Goal: Task Accomplishment & Management: Manage account settings

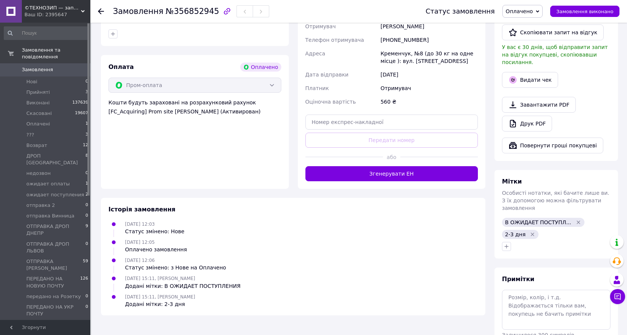
scroll to position [220, 0]
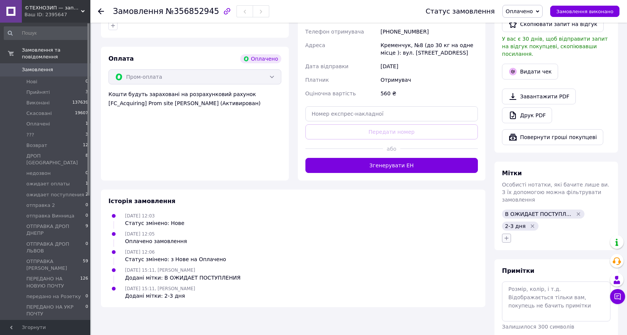
click at [508, 236] on icon "button" at bounding box center [507, 238] width 4 height 4
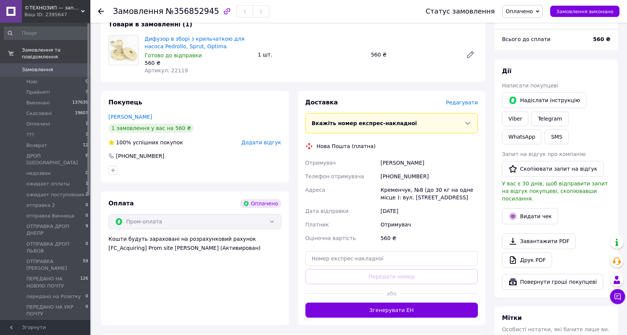
scroll to position [113, 0]
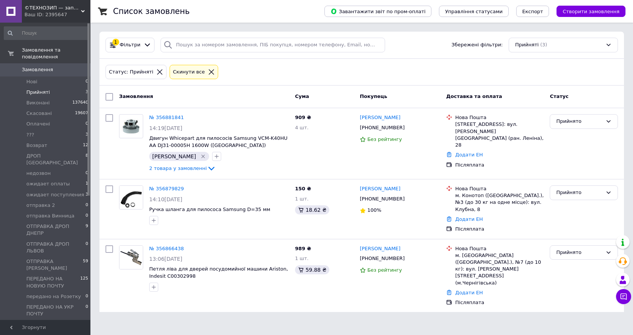
click at [50, 6] on span "©ТЕХНОЗИП — запчастини для побутової техніки з доставкою по всій [GEOGRAPHIC_DA…" at bounding box center [52, 8] width 56 height 7
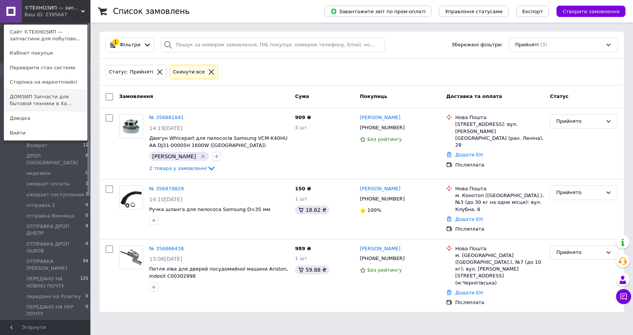
click at [18, 95] on link "ДОМЗИП Запчасти для бытовой техники в Ха..." at bounding box center [45, 100] width 83 height 21
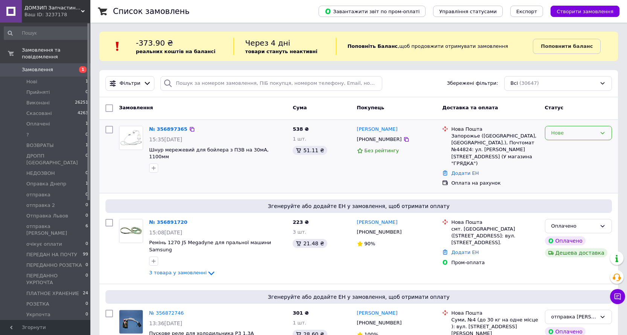
click at [559, 130] on div "Нове" at bounding box center [573, 133] width 45 height 8
click at [557, 148] on li "Прийнято" at bounding box center [578, 149] width 66 height 14
click at [31, 7] on span "ДОМЗИП Запчастини для побутової техніки в Харкові і з доставкою по всїй Україні" at bounding box center [52, 8] width 56 height 7
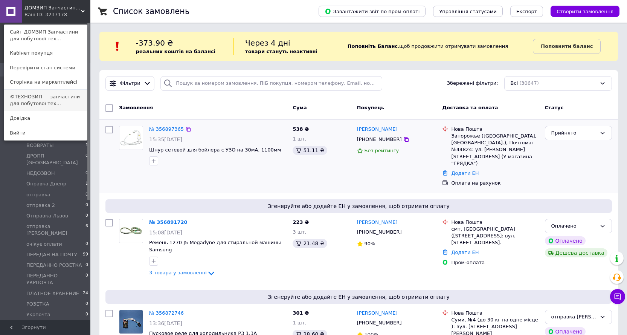
click at [36, 95] on link "©ТЕХНОЗИП — запчастини для побутової тех..." at bounding box center [45, 100] width 83 height 21
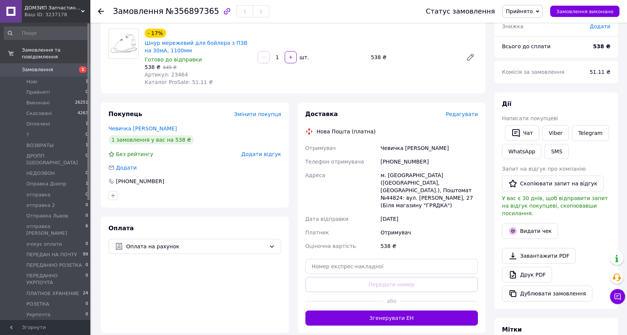
scroll to position [75, 0]
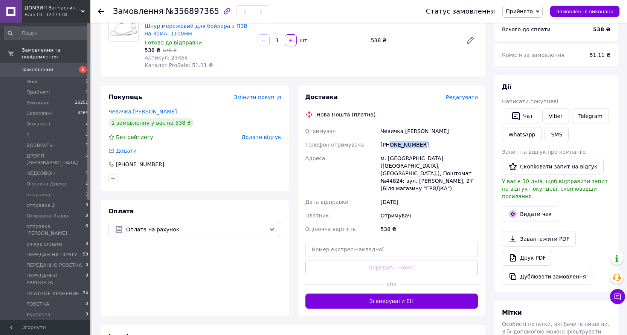
drag, startPoint x: 420, startPoint y: 141, endPoint x: 389, endPoint y: 144, distance: 31.0
click at [389, 144] on div "+380997348097" at bounding box center [429, 145] width 101 height 14
click at [188, 12] on span "№356897365" at bounding box center [192, 11] width 53 height 9
copy span "356897365"
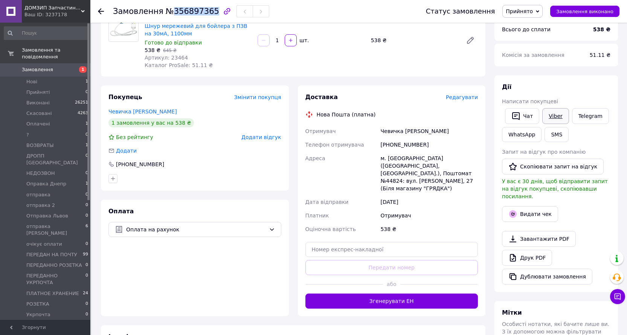
click at [553, 113] on link "Viber" at bounding box center [555, 116] width 26 height 16
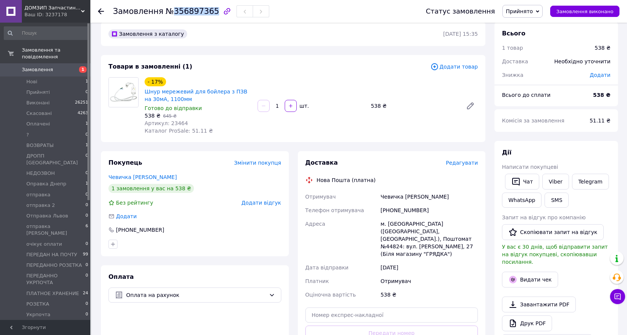
scroll to position [0, 0]
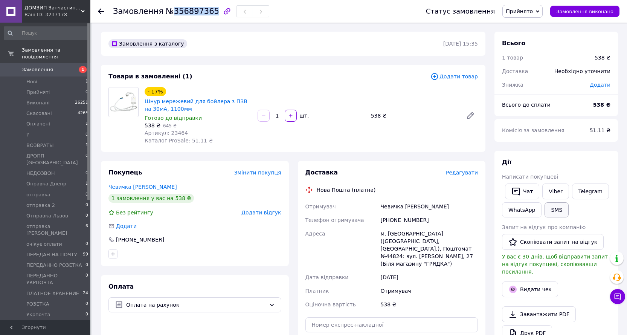
click at [550, 206] on button "SMS" at bounding box center [557, 209] width 24 height 15
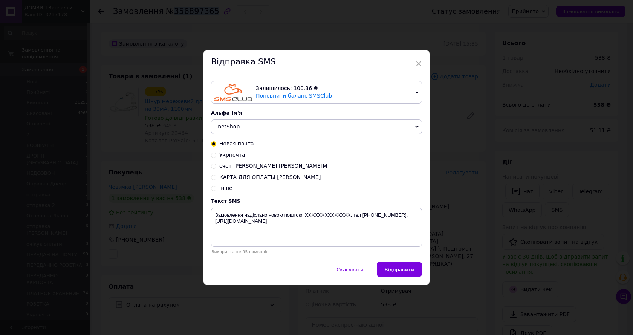
click at [248, 167] on span "счет Мезенцева Т.М" at bounding box center [273, 166] width 108 height 6
click at [216, 167] on input "счет Мезенцева Т.М" at bounding box center [213, 165] width 5 height 5
radio input "true"
radio input "false"
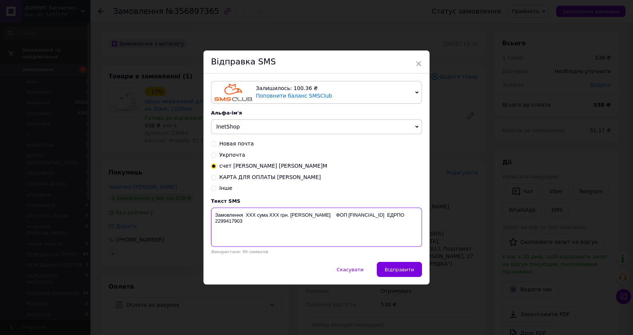
click at [251, 218] on textarea "Замовлення ХХХ сума ХХХ грн. Мезенцева Т.М. ФОП UA653052990000026001005911538 Е…" at bounding box center [316, 227] width 211 height 39
paste textarea "356897365"
click at [287, 212] on textarea "Замовлення 356897365сума ХХХ грн. Мезенцева Т.М. ФОП UA653052990000026001005911…" at bounding box center [316, 227] width 211 height 39
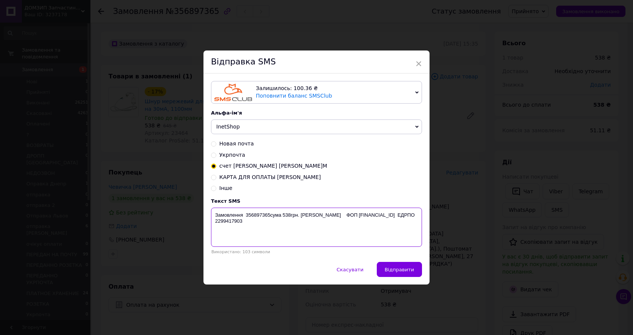
drag, startPoint x: 215, startPoint y: 215, endPoint x: 343, endPoint y: 233, distance: 129.3
click at [343, 233] on textarea "Замовлення 356897365сума 538грн. Мезенцева Т.М. ФОП UA6530529900000260010059115…" at bounding box center [316, 227] width 211 height 39
type textarea "Замовлення 356897365сума 538грн. Мезенцева Т.М. ФОП UA6530529900000260010059115…"
click at [490, 228] on div "× Відправка SMS Залишилось: 100.36 ₴ Поповнити баланс SMSClub Підключити LetsAd…" at bounding box center [316, 167] width 633 height 335
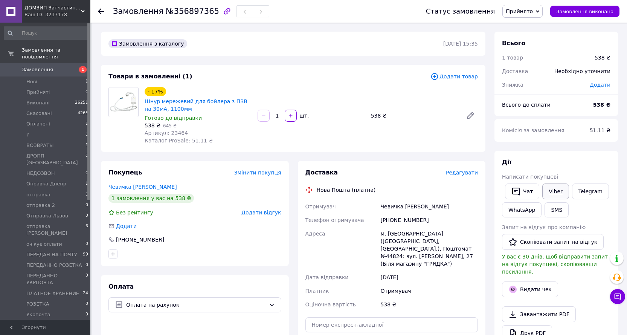
click at [552, 189] on link "Viber" at bounding box center [555, 191] width 26 height 16
click at [582, 316] on div "Завантажити PDF   Друк PDF   Дублювати замовлення" at bounding box center [556, 332] width 108 height 53
drag, startPoint x: 431, startPoint y: 220, endPoint x: 390, endPoint y: 219, distance: 41.4
click at [390, 219] on div "+380997348097" at bounding box center [429, 220] width 101 height 14
click at [192, 105] on span "Шнур мережевий для бойлера з ПЗВ на 30мА, 1100мм" at bounding box center [198, 105] width 107 height 15
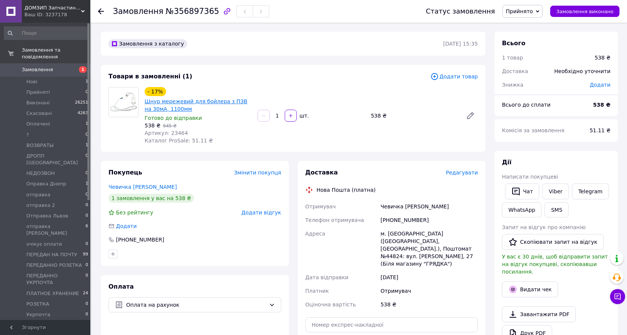
click at [194, 102] on link "Шнур мережевий для бойлера з ПЗВ на 30мА, 1100мм" at bounding box center [196, 105] width 103 height 14
click at [533, 14] on span "Прийнято" at bounding box center [519, 11] width 27 height 6
click at [521, 85] on li "очікує оплати" at bounding box center [542, 86] width 79 height 11
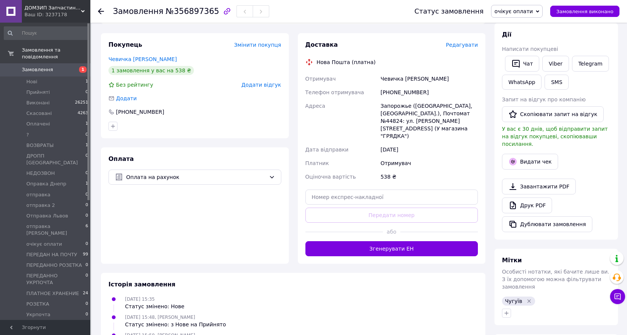
scroll to position [221, 0]
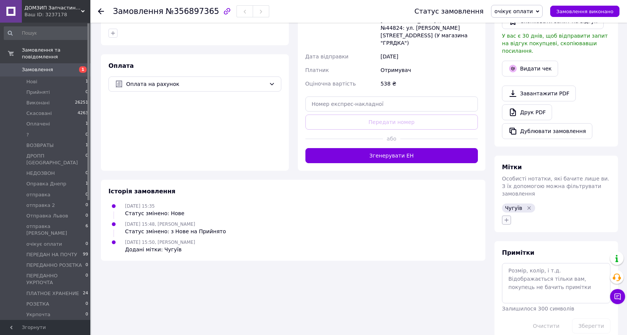
click at [510, 215] on button "button" at bounding box center [506, 219] width 9 height 9
type input "[DEMOGRAPHIC_DATA]"
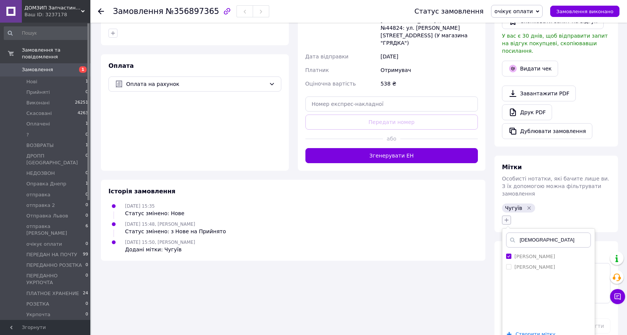
checkbox input "true"
type input "с"
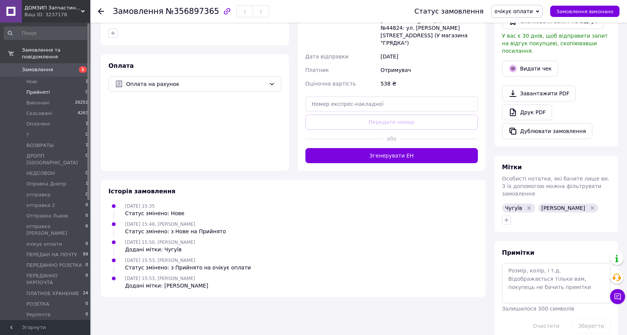
click at [30, 89] on span "Прийняті" at bounding box center [37, 92] width 23 height 7
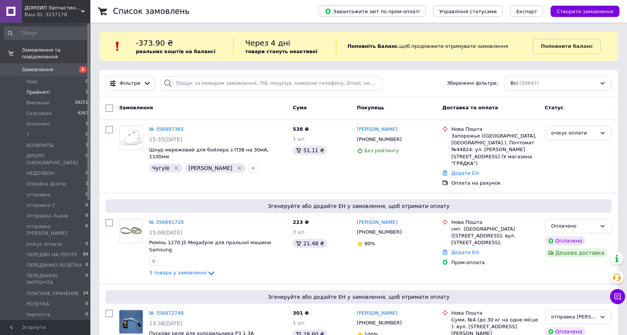
click at [32, 89] on span "Прийняті" at bounding box center [37, 92] width 23 height 7
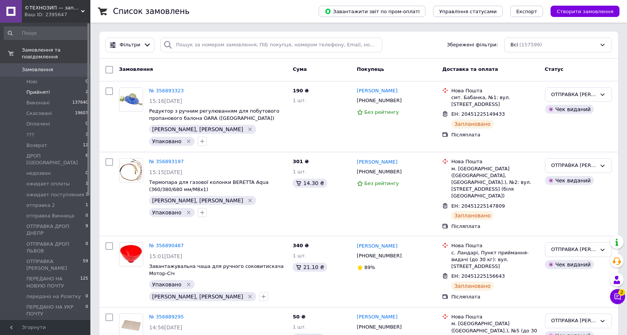
click at [41, 89] on span "Прийняті" at bounding box center [37, 92] width 23 height 7
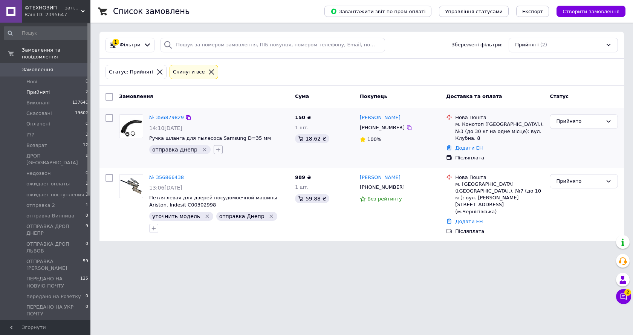
click at [215, 149] on icon "button" at bounding box center [218, 150] width 6 height 6
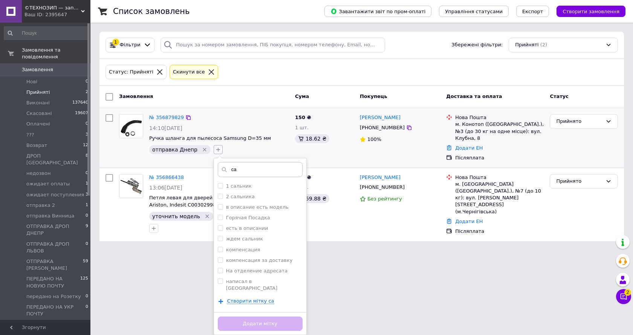
type input "саш"
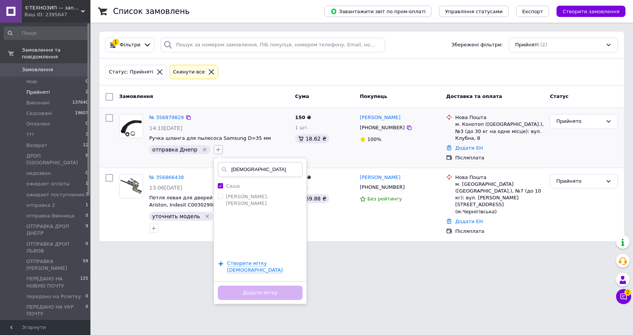
checkbox input "true"
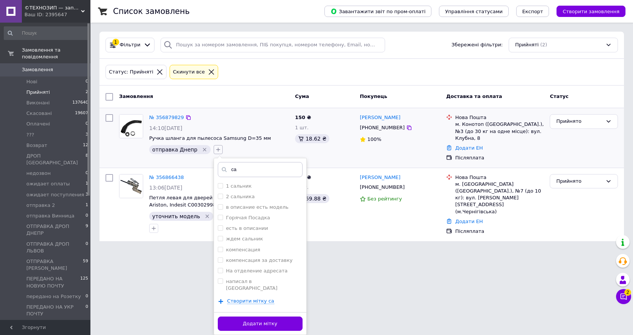
type input "с"
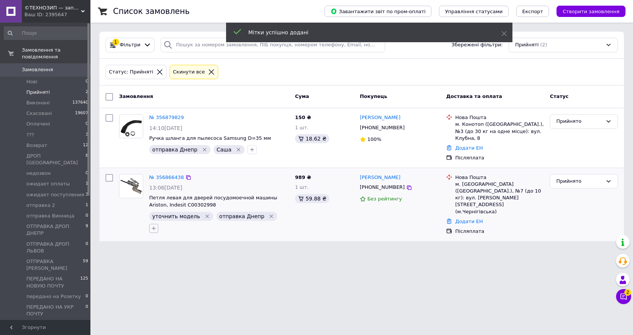
click at [157, 225] on icon "button" at bounding box center [154, 228] width 6 height 6
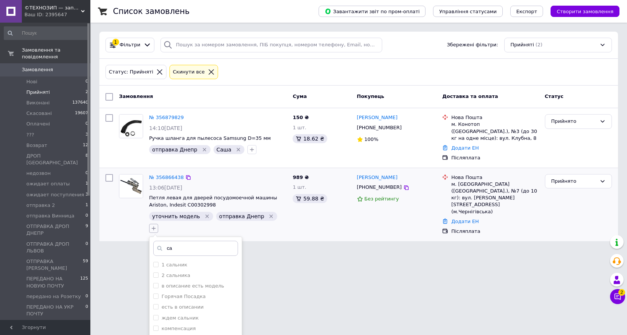
type input "саш"
checkbox input "true"
type input "с"
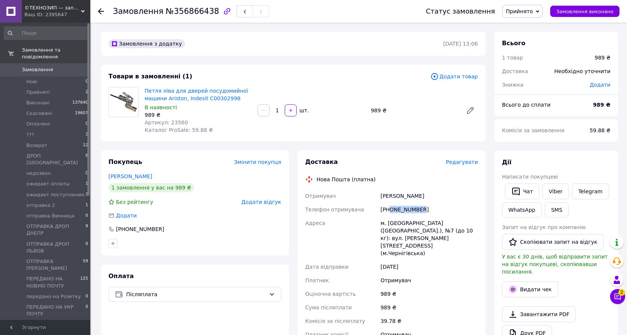
drag, startPoint x: 425, startPoint y: 206, endPoint x: 391, endPoint y: 212, distance: 34.8
click at [391, 212] on div "[PHONE_NUMBER]" at bounding box center [429, 210] width 101 height 14
click at [527, 12] on span "Прийнято" at bounding box center [519, 11] width 27 height 6
click at [534, 76] on li "ОТПРАВКА ДРОП ДНЕПР" at bounding box center [544, 75] width 83 height 11
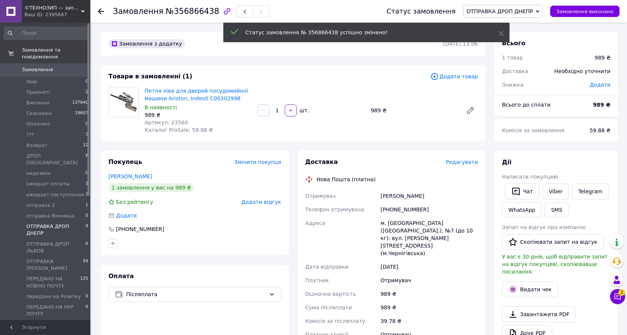
click at [52, 223] on span "ОТПРАВКА ДРОП ДНЕПР" at bounding box center [55, 230] width 59 height 14
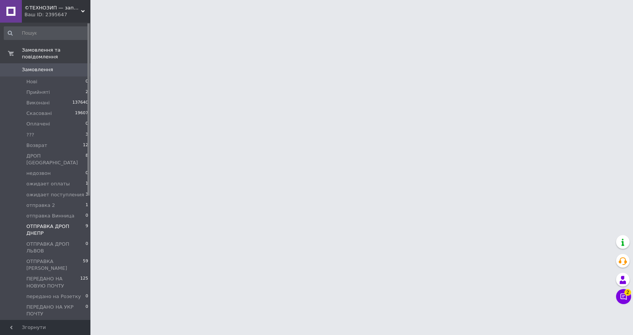
click at [52, 223] on span "ОТПРАВКА ДРОП ДНЕПР" at bounding box center [55, 230] width 59 height 14
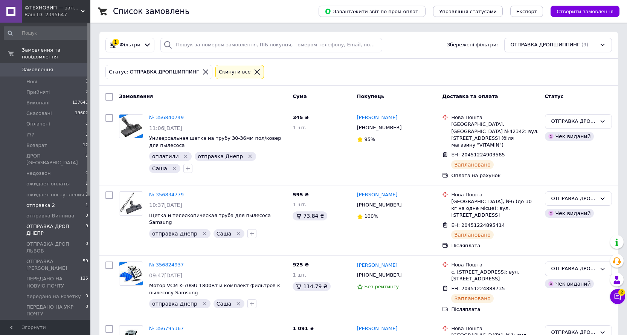
click at [44, 202] on span "отправка 2" at bounding box center [40, 205] width 29 height 7
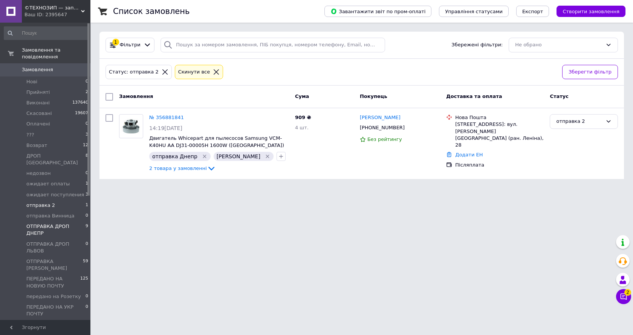
click at [70, 223] on span "ОТПРАВКА ДРОП ДНЕПР" at bounding box center [55, 230] width 59 height 14
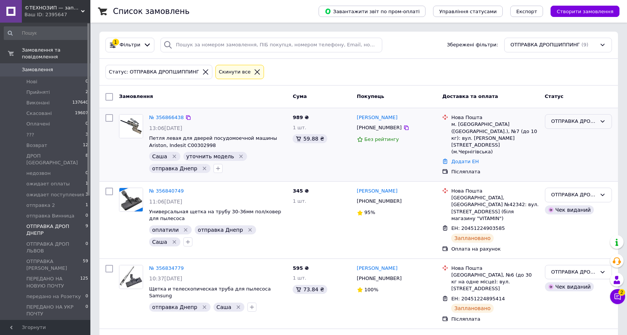
click at [568, 119] on div "ОТПРАВКА ДРОП ДНЕПР" at bounding box center [573, 122] width 45 height 8
click at [559, 171] on li "отправка 2" at bounding box center [578, 178] width 66 height 14
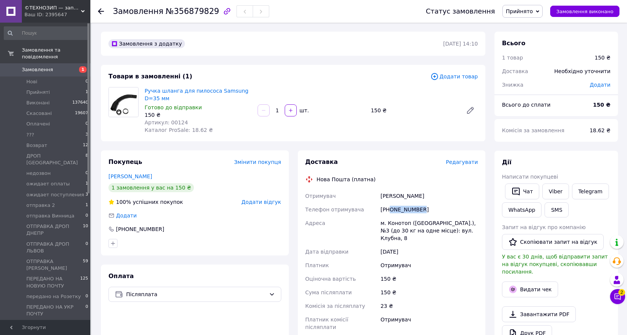
drag, startPoint x: 425, startPoint y: 206, endPoint x: 390, endPoint y: 208, distance: 35.5
click at [390, 208] on div "+380979254588" at bounding box center [429, 210] width 101 height 14
drag, startPoint x: 392, startPoint y: 208, endPoint x: 403, endPoint y: 208, distance: 10.5
click at [535, 15] on span "Прийнято" at bounding box center [522, 11] width 40 height 13
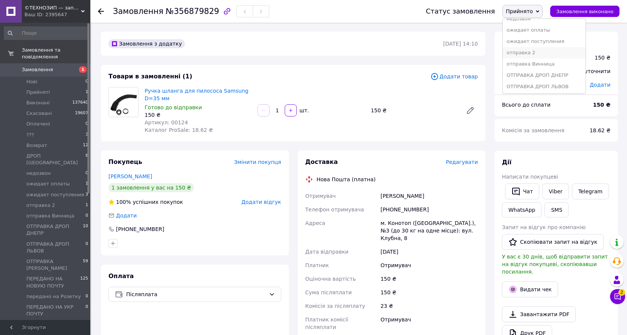
click at [542, 52] on li "отправка 2" at bounding box center [544, 52] width 83 height 11
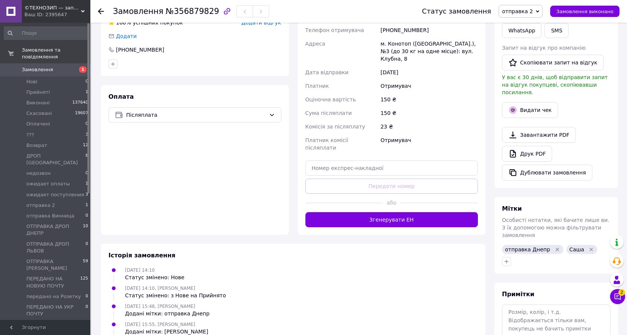
scroll to position [188, 0]
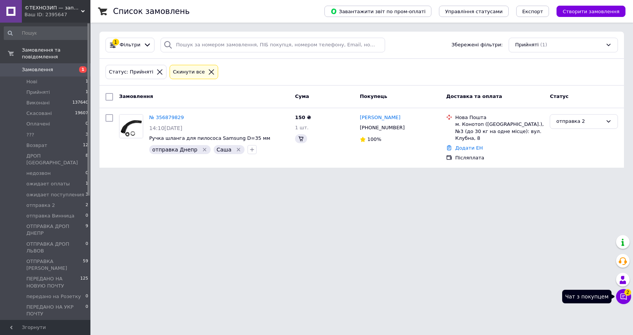
click at [624, 299] on icon at bounding box center [623, 296] width 6 height 6
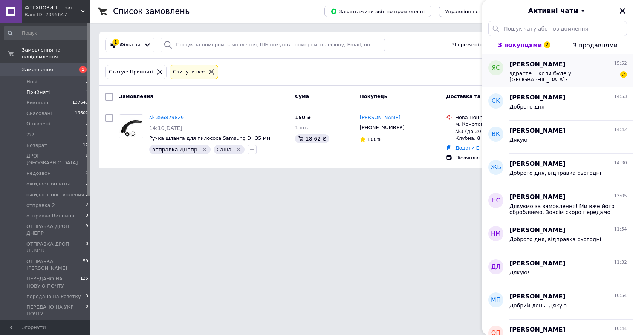
click at [547, 75] on span "здрасте... коли буде у [GEOGRAPHIC_DATA]?" at bounding box center [562, 76] width 107 height 12
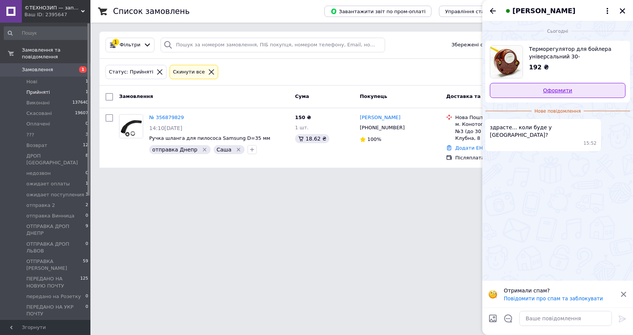
click at [562, 87] on link "Оформити" at bounding box center [558, 90] width 136 height 15
click at [623, 9] on icon "Закрити" at bounding box center [622, 10] width 5 height 5
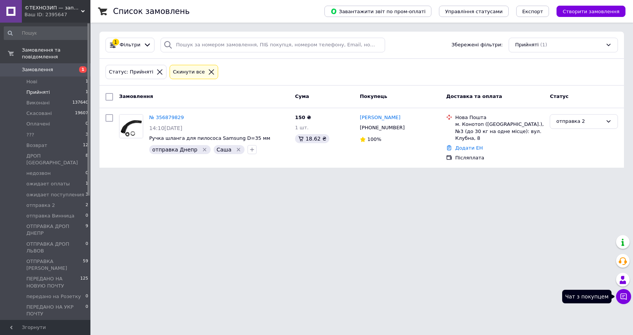
click at [626, 301] on button "Чат з покупцем" at bounding box center [623, 296] width 15 height 15
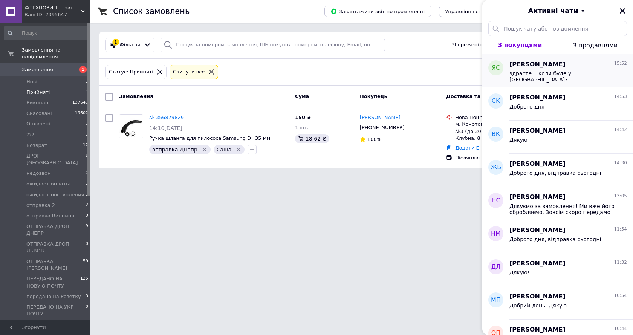
click at [544, 74] on span "здрасте... коли буде у Києві?" at bounding box center [562, 76] width 107 height 12
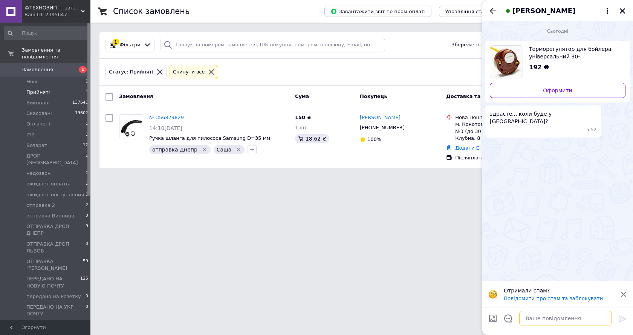
click at [531, 318] on textarea at bounding box center [565, 318] width 93 height 15
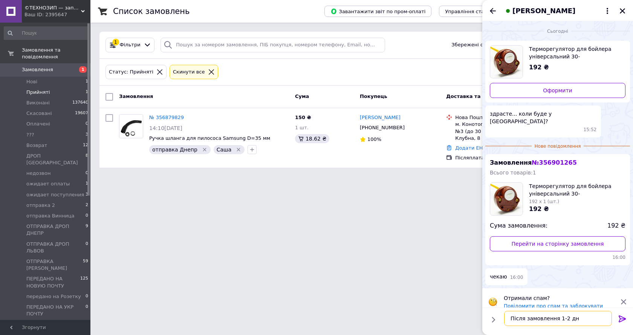
type textarea "Після замовлення 1-2 дні"
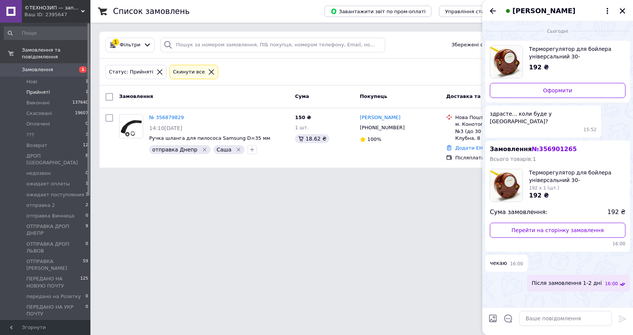
click at [623, 8] on icon "Закрити" at bounding box center [622, 11] width 7 height 7
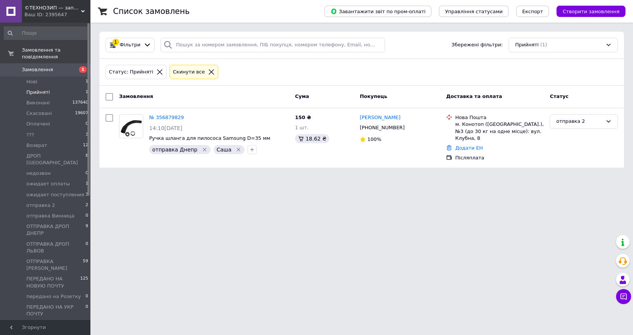
click at [43, 89] on span "Прийняті" at bounding box center [37, 92] width 23 height 7
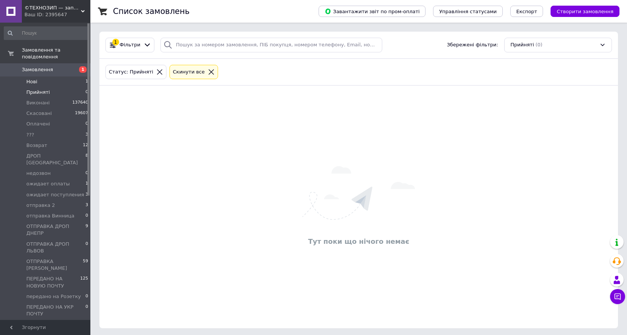
click at [35, 78] on span "Нові" at bounding box center [31, 81] width 11 height 7
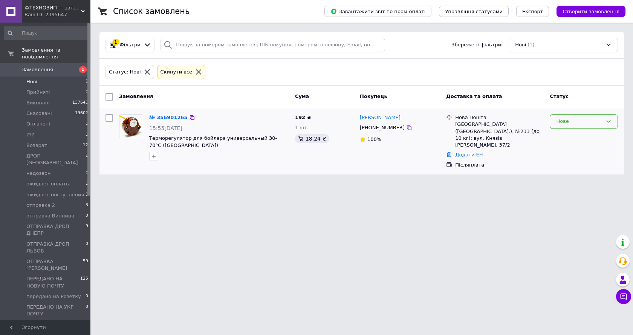
click at [562, 121] on div "Нове" at bounding box center [579, 122] width 46 height 8
click at [560, 133] on li "Прийнято" at bounding box center [583, 137] width 67 height 14
click at [29, 89] on span "Прийняті" at bounding box center [37, 92] width 23 height 7
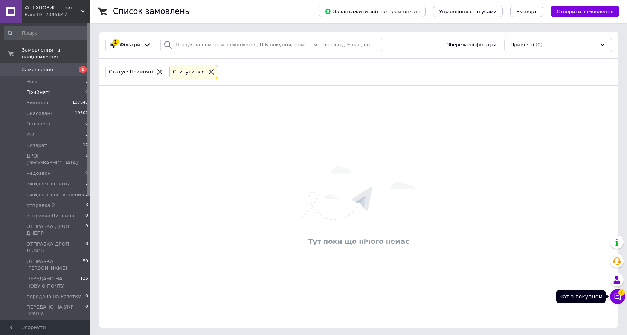
click at [622, 297] on button "Чат з покупцем 1" at bounding box center [617, 296] width 15 height 15
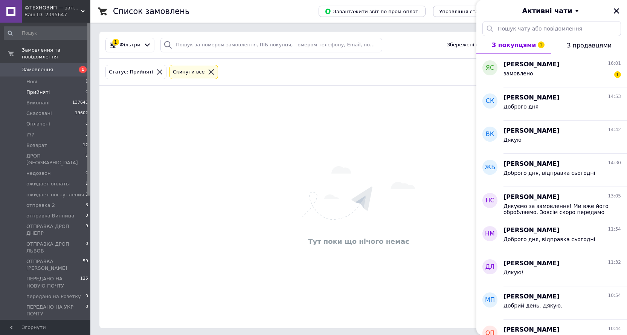
click at [37, 89] on span "Прийняті" at bounding box center [37, 92] width 23 height 7
click at [615, 10] on icon "Закрити" at bounding box center [616, 10] width 5 height 5
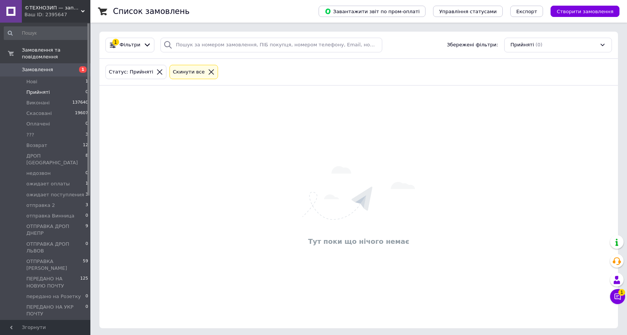
click at [29, 89] on span "Прийняті" at bounding box center [37, 92] width 23 height 7
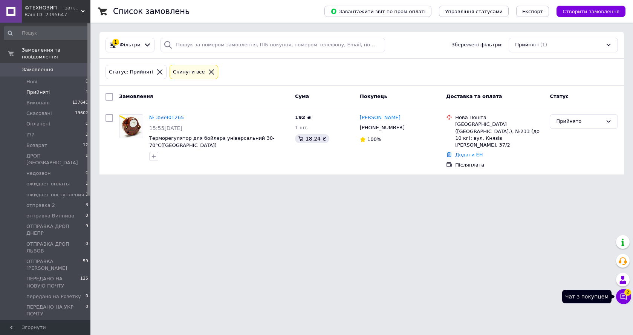
click at [622, 295] on icon at bounding box center [623, 296] width 6 height 6
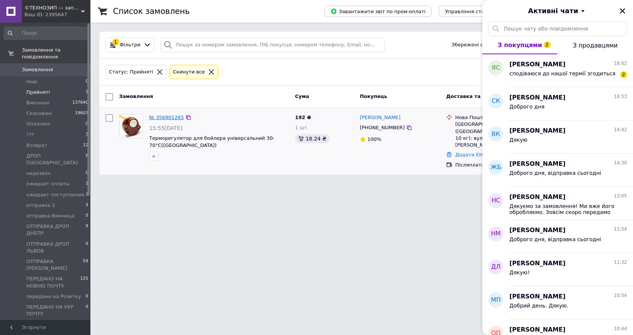
click at [165, 119] on link "№ 356901265" at bounding box center [166, 117] width 35 height 6
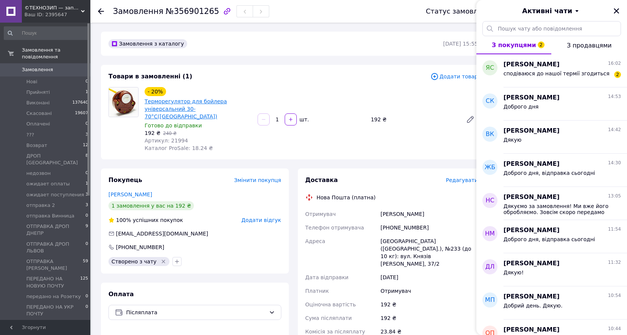
click at [183, 111] on link "Терморегулятор для бойлера універсальний 30-70°C([GEOGRAPHIC_DATA])" at bounding box center [186, 108] width 82 height 21
click at [560, 66] on div "[PERSON_NAME] 16:02" at bounding box center [563, 64] width 118 height 9
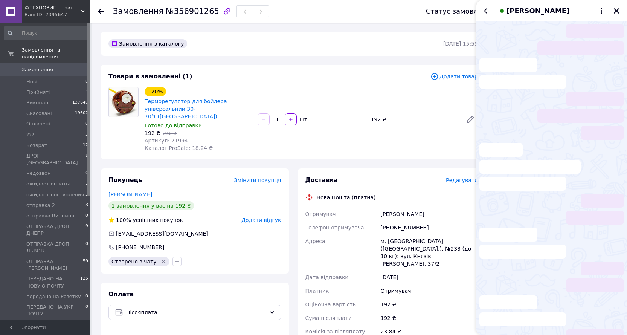
scroll to position [26, 0]
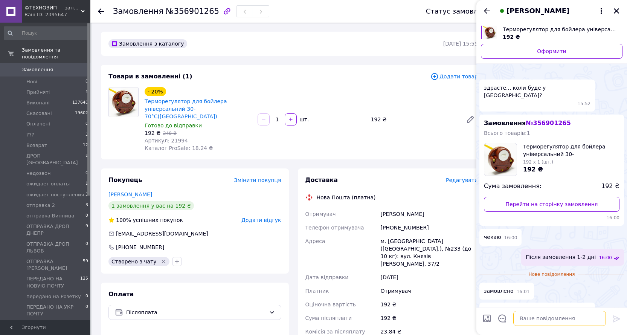
paste textarea "Терморегулятор для бойлера Arctol, [PERSON_NAME], Ariheater 250V, 15A, 30-70°C …"
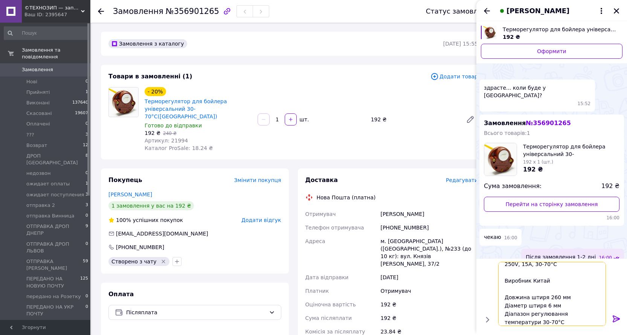
type textarea "Терморегулятор для бойлера Arctol, [PERSON_NAME], Ariheater 250V, 15A, 30-70°C …"
click at [613, 318] on icon at bounding box center [616, 318] width 9 height 9
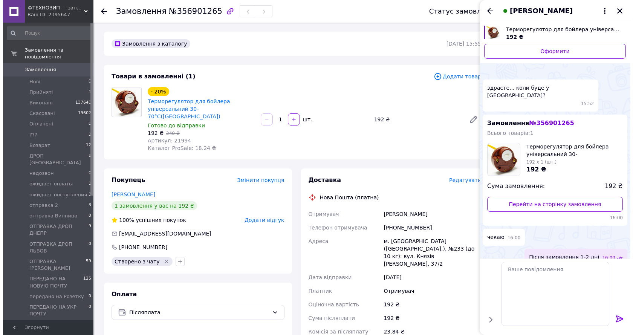
scroll to position [89, 0]
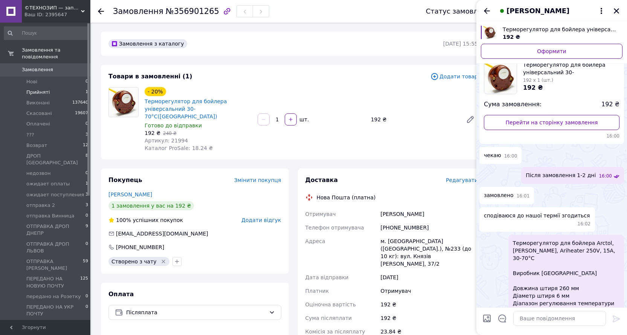
click at [35, 89] on span "Прийняті" at bounding box center [37, 92] width 23 height 7
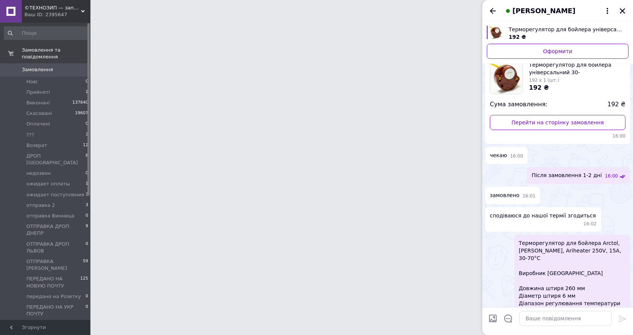
click at [623, 11] on icon "Закрити" at bounding box center [622, 11] width 7 height 7
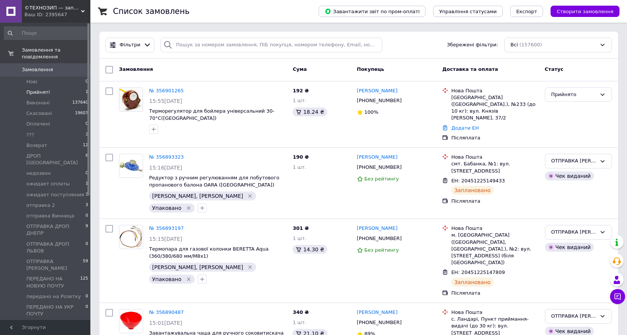
click at [51, 88] on li "Прийняті 1" at bounding box center [46, 92] width 93 height 11
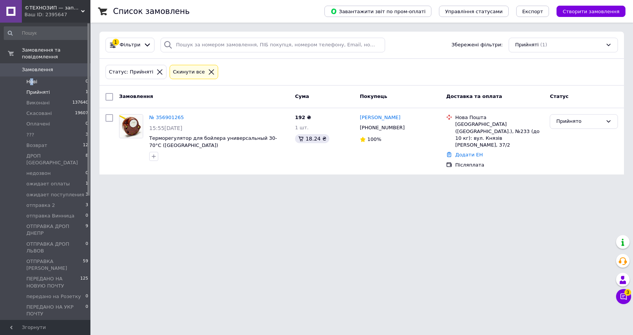
click at [32, 78] on span "Нові" at bounding box center [31, 81] width 11 height 7
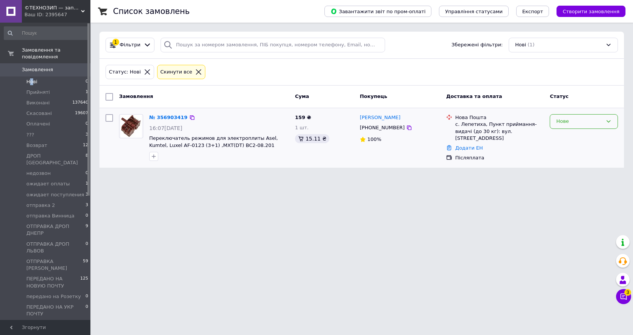
drag, startPoint x: 558, startPoint y: 122, endPoint x: 560, endPoint y: 128, distance: 6.6
click at [558, 123] on div "Нове" at bounding box center [579, 122] width 46 height 8
click at [559, 139] on li "Прийнято" at bounding box center [583, 137] width 67 height 14
click at [29, 89] on span "Прийняті" at bounding box center [37, 92] width 23 height 7
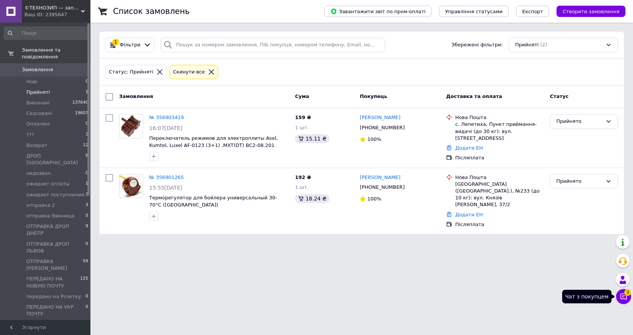
click at [620, 296] on icon at bounding box center [624, 297] width 8 height 8
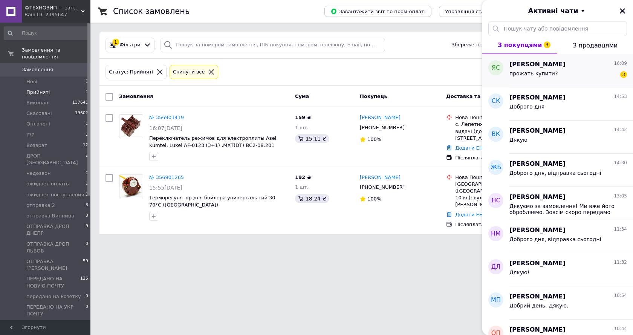
click at [539, 76] on span "прожать купити?" at bounding box center [533, 73] width 48 height 6
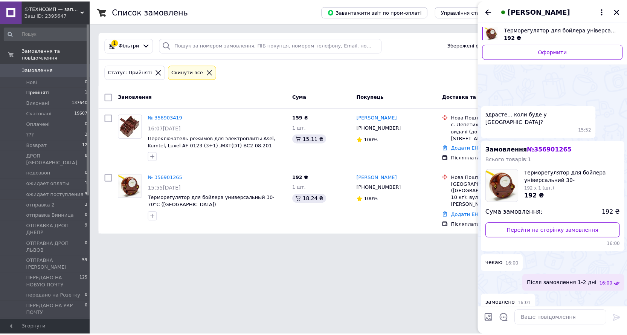
scroll to position [189, 0]
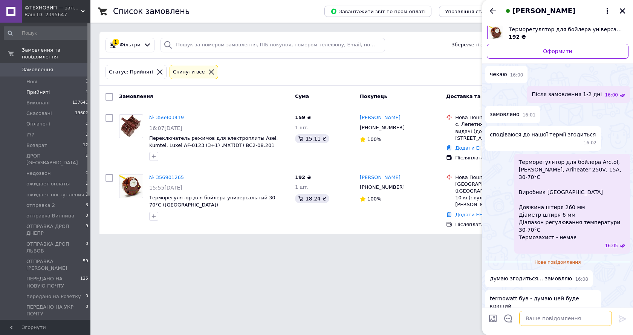
click at [530, 319] on textarea at bounding box center [565, 318] width 93 height 15
click at [532, 316] on textarea at bounding box center [565, 318] width 93 height 15
type textarea "22133"
click at [164, 176] on link "№ 356901265" at bounding box center [166, 177] width 35 height 6
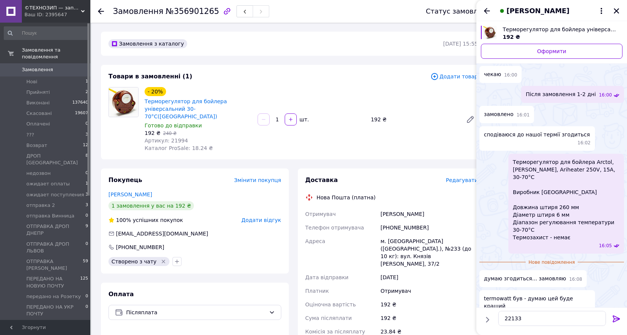
click at [446, 76] on span "Додати товар" at bounding box center [454, 76] width 47 height 8
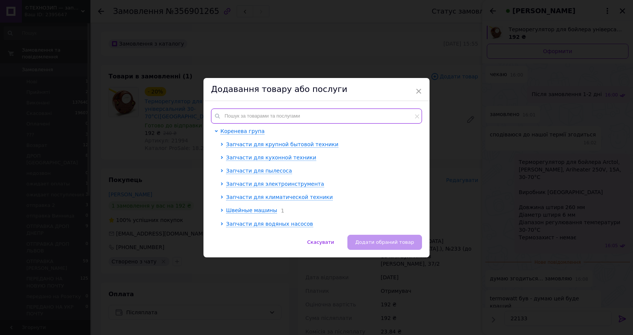
click at [258, 117] on input "text" at bounding box center [316, 115] width 211 height 15
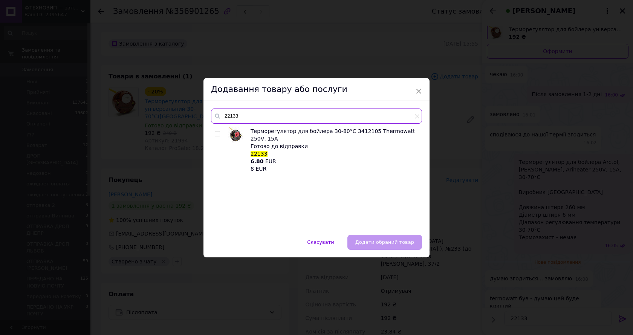
type input "22133"
click at [215, 132] on input "checkbox" at bounding box center [217, 133] width 5 height 5
checkbox input "true"
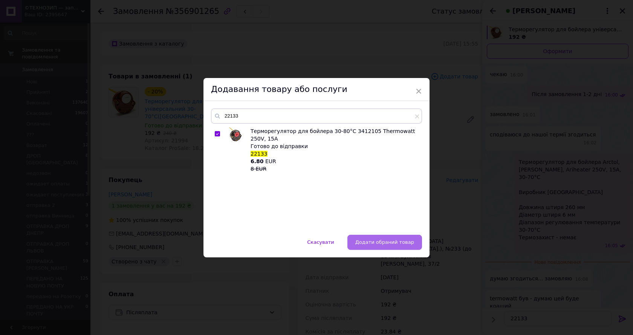
click at [373, 243] on span "Додати обраний товар" at bounding box center [384, 242] width 59 height 6
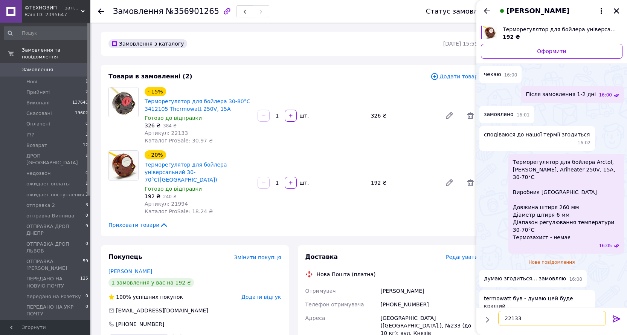
click at [533, 317] on textarea "22133" at bounding box center [552, 318] width 108 height 15
click at [532, 319] on textarea "22133" at bounding box center [552, 318] width 108 height 15
paste textarea "https://techno-zip.com.ua/ua/p1489649637-termoregulyator-dlya-bojlera.html"
type textarea "22133 https://techno-zip.com.ua/ua/p1489649637-termoregulyator-dlya-bojlera.html"
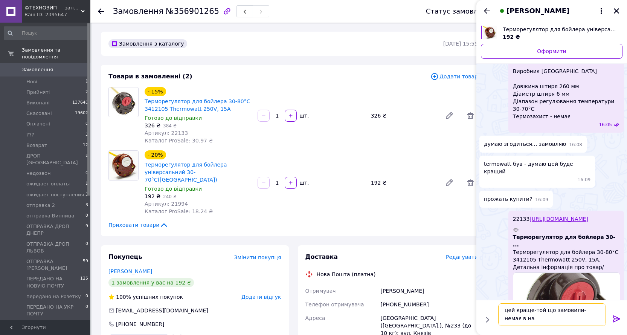
scroll to position [1, 0]
click at [543, 216] on link "https://techno-zip.com.ua/ua/p1489649637-termoregulyator-dlya-bojlera.html" at bounding box center [559, 219] width 59 height 6
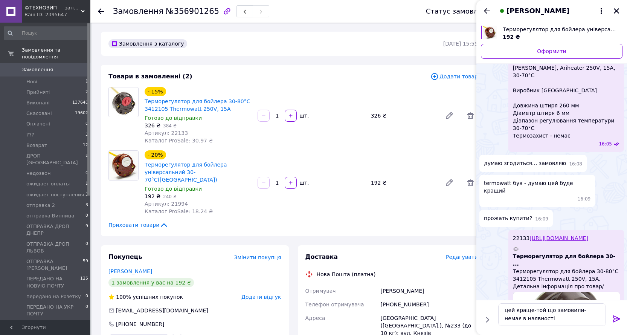
scroll to position [253, 0]
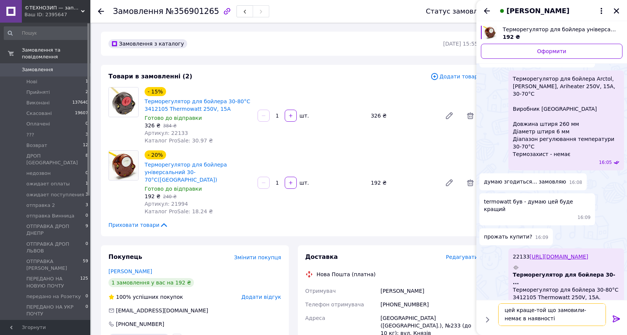
click at [530, 310] on textarea "цей краще-той що замовили-немає в наявності" at bounding box center [552, 314] width 108 height 23
type textarea "цей краще по якості-той що замовили-немає в наявності"
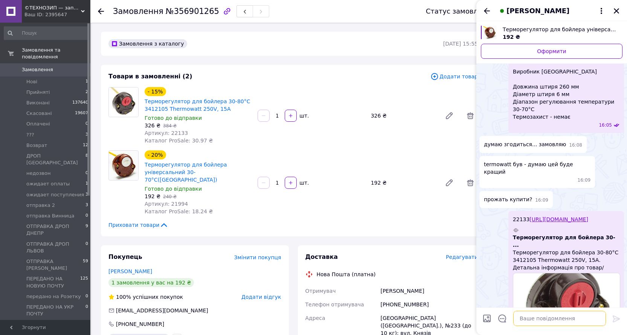
scroll to position [325, 0]
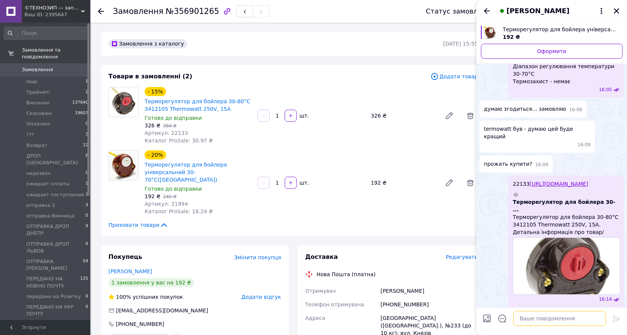
paste textarea "Даний термостат (терморегулятор) застосовується в водонагрівальних баках (бойле…"
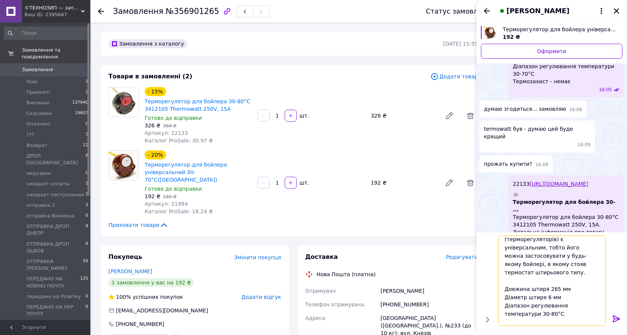
scroll to position [57, 0]
drag, startPoint x: 547, startPoint y: 319, endPoint x: 503, endPoint y: 322, distance: 44.2
click at [503, 322] on textarea "Даний термостат (терморегулятор) застосовується в водонагрівальних баках (бойле…" at bounding box center [552, 280] width 108 height 90
type textarea "Даний термостат (терморегулятор) застосовується в водонагрівальних баках (бойле…"
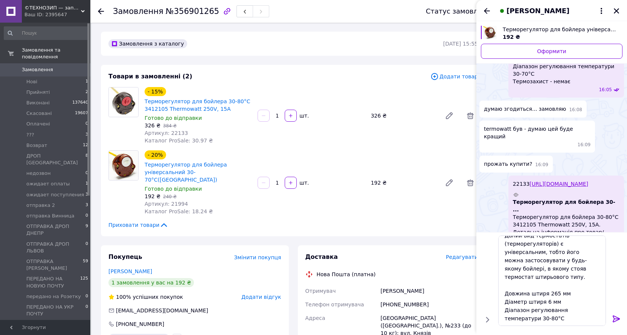
click at [616, 315] on icon at bounding box center [616, 318] width 9 height 9
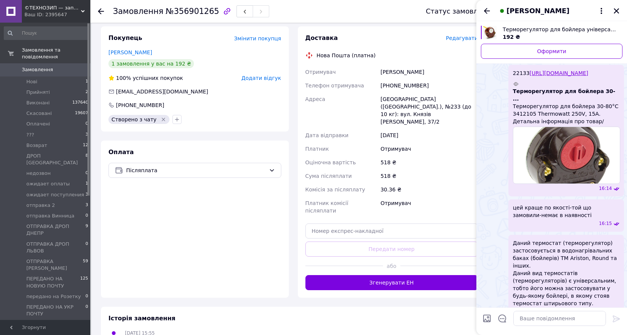
scroll to position [269, 0]
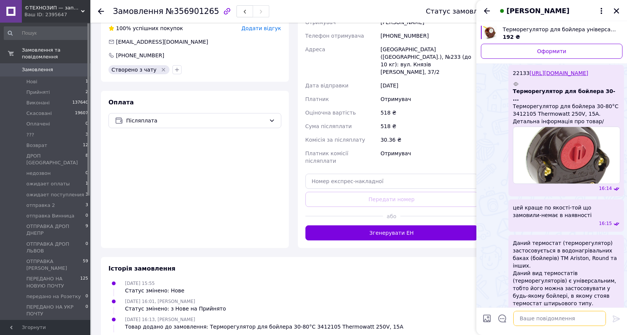
click at [533, 319] on textarea at bounding box center [559, 318] width 93 height 15
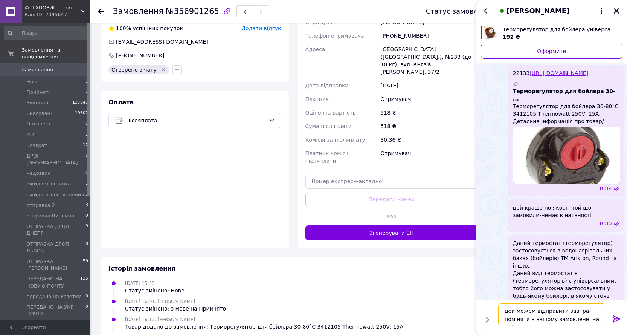
type textarea "цей можем відправити завтра-поміняти в вашому замовленні на цей?"
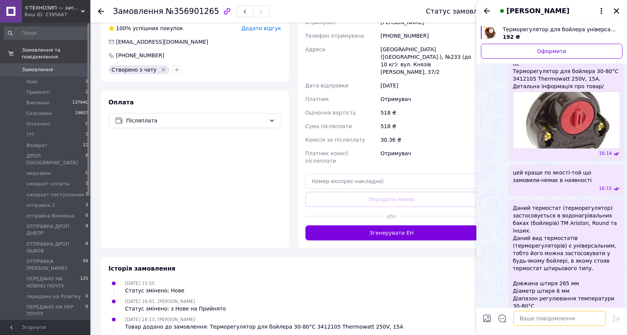
scroll to position [491, 0]
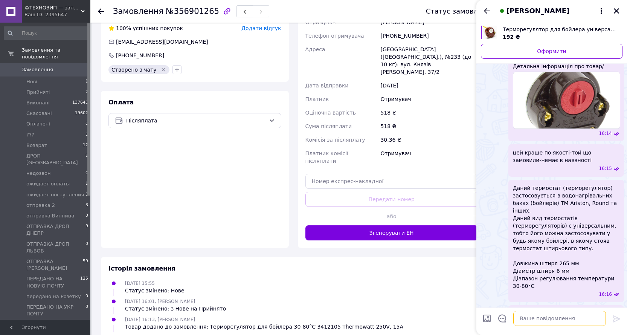
click at [531, 316] on textarea at bounding box center [559, 318] width 93 height 15
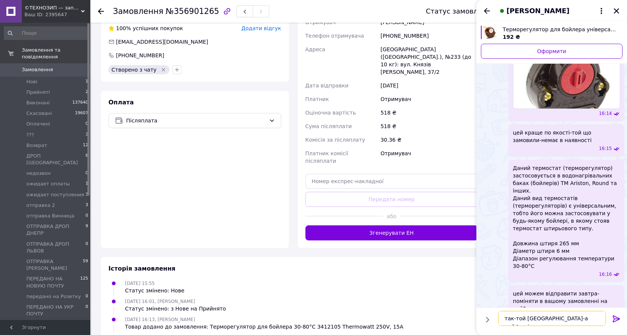
type textarea "так-той Китай-а цей Італія"
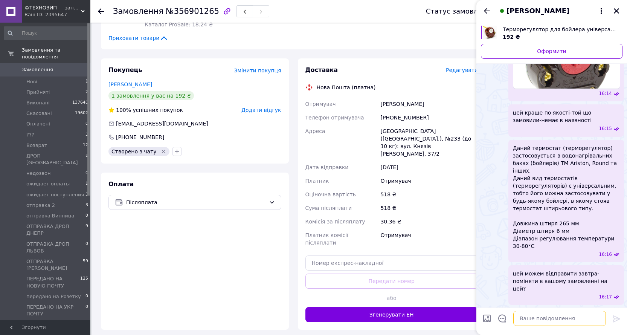
scroll to position [193, 0]
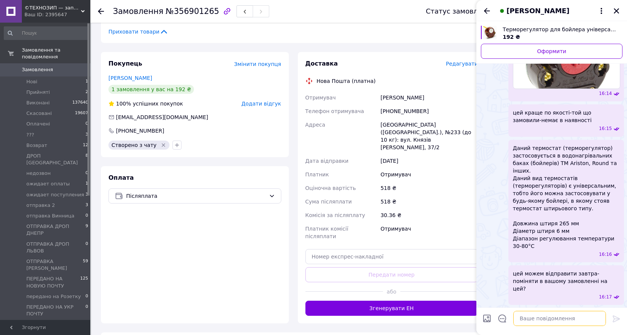
click at [523, 319] on textarea at bounding box center [559, 318] width 93 height 15
type textarea "ви замовили післяплатой при отриманні"
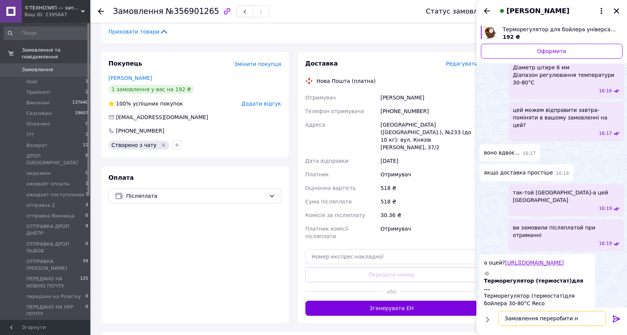
scroll to position [693, 0]
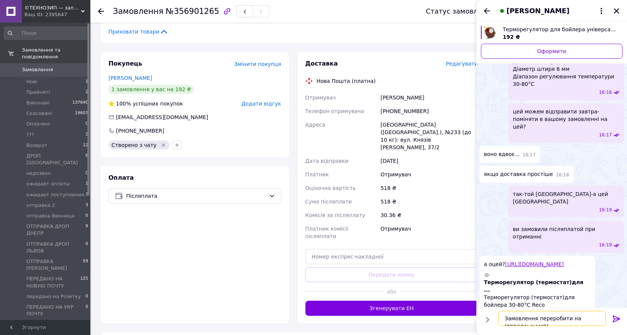
type textarea "Замовлення переробити на І"
click at [525, 261] on link "https://techno-zip.com.ua/ua/p1409418765-termoregulyator-termostat-dlya.html" at bounding box center [534, 264] width 59 height 6
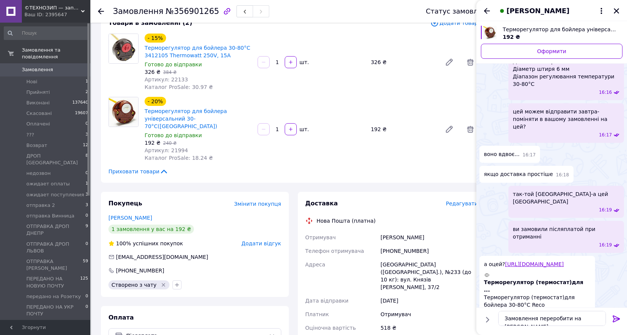
scroll to position [0, 0]
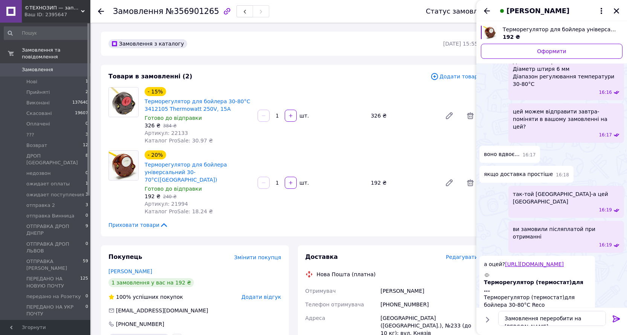
click at [450, 77] on span "Додати товар" at bounding box center [454, 76] width 47 height 8
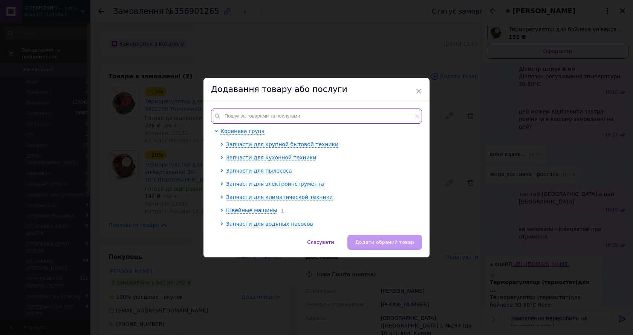
paste input "21993"
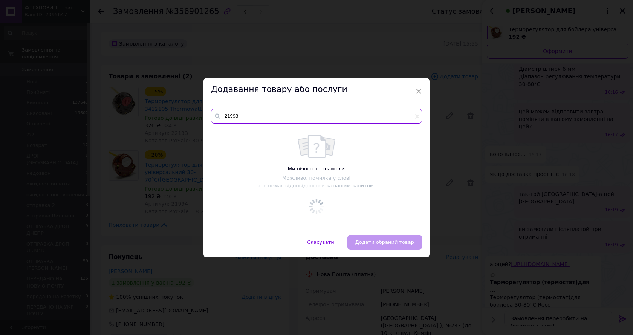
type input "21993"
click at [366, 238] on div "Скасувати   Додати обраний товар" at bounding box center [316, 246] width 226 height 23
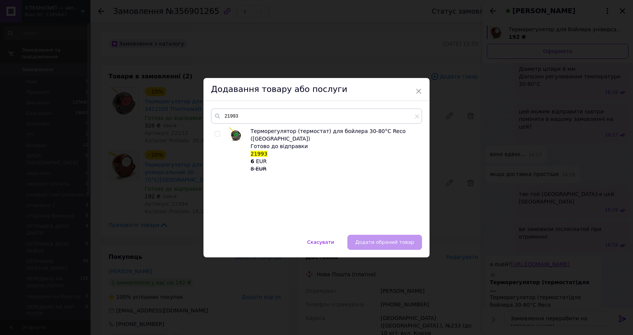
click at [216, 133] on input "checkbox" at bounding box center [217, 133] width 5 height 5
checkbox input "true"
click at [362, 239] on span "Додати обраний товар" at bounding box center [384, 242] width 59 height 6
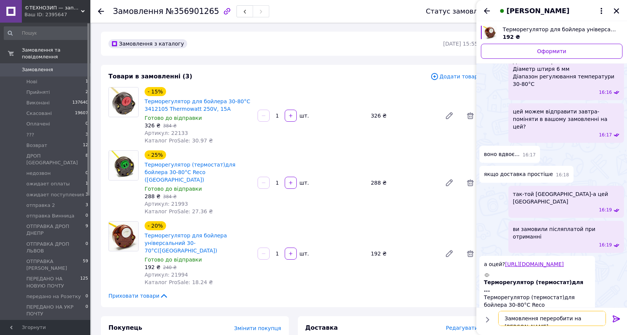
drag, startPoint x: 573, startPoint y: 317, endPoint x: 579, endPoint y: 318, distance: 6.1
click at [579, 317] on textarea "Замовлення переробити на І" at bounding box center [552, 318] width 108 height 15
paste textarea "21993"
type textarea "Замовлення переробити на 21993"
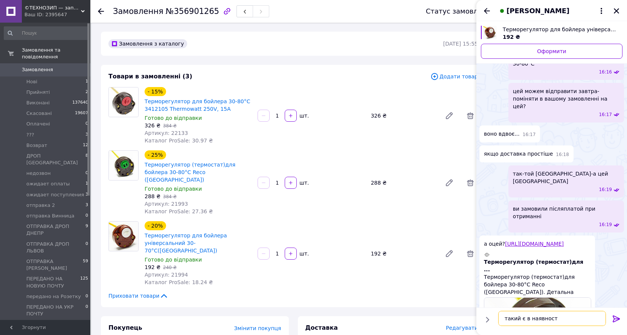
type textarea "такий є в наявності"
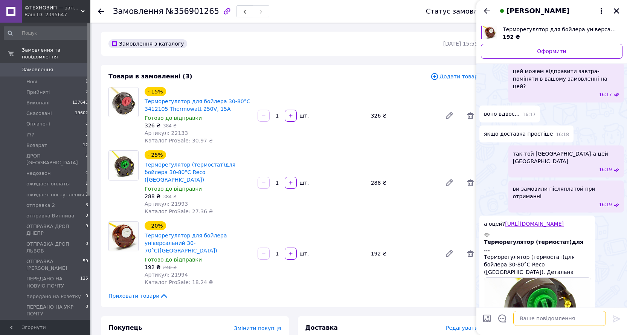
scroll to position [753, 0]
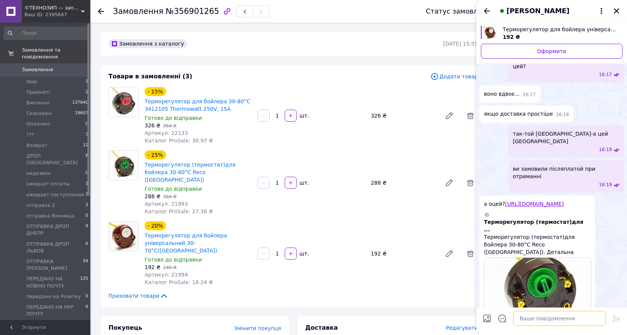
click at [535, 319] on textarea at bounding box center [559, 318] width 93 height 15
click at [469, 116] on icon at bounding box center [470, 115] width 7 height 7
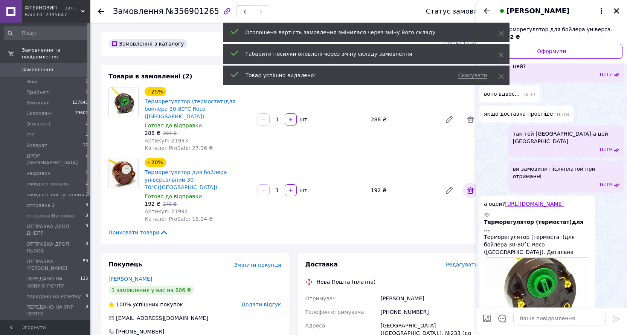
click at [468, 187] on icon at bounding box center [470, 190] width 7 height 7
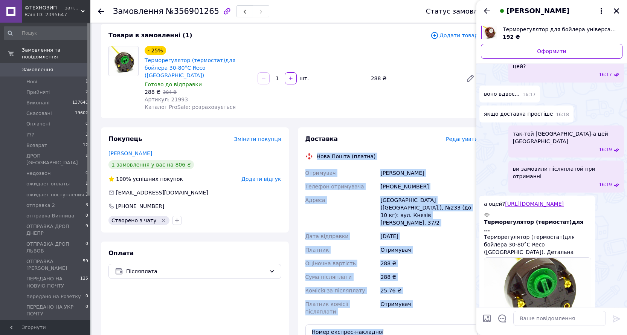
scroll to position [47, 0]
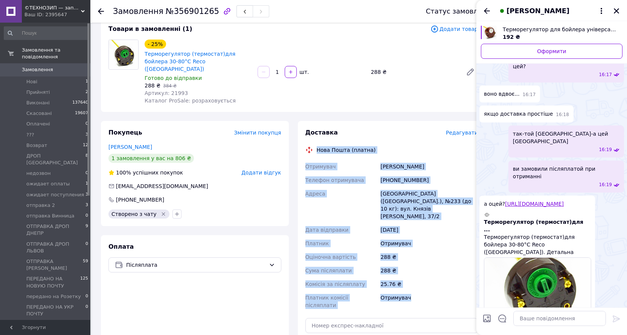
drag, startPoint x: 316, startPoint y: 188, endPoint x: 418, endPoint y: 284, distance: 139.6
click at [418, 284] on div "Доставка Редагувати Нова Пошта (платна) Отримувач Сус Ярослав Телефон отримувач…" at bounding box center [391, 256] width 173 height 256
copy div "Нова Пошта (платна) Отримувач Сус Ярослав Телефон отримувача +380662672060 Адре…"
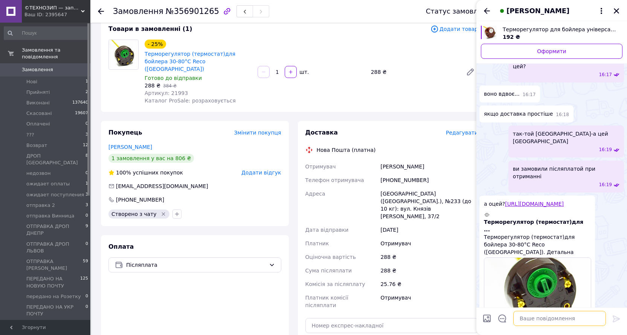
paste textarea "Нова Пошта (платна) Отримувач Сус Ярослав Телефон отримувача +380662672060 Адре…"
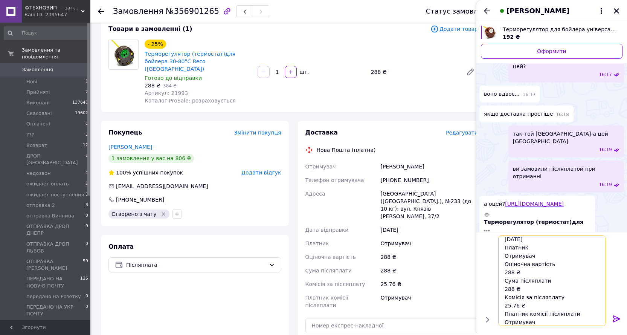
type textarea "Нова Пошта (платна) Отримувач Сус Ярослав Телефон отримувача +380662672060 Адре…"
click at [614, 321] on icon at bounding box center [616, 318] width 9 height 9
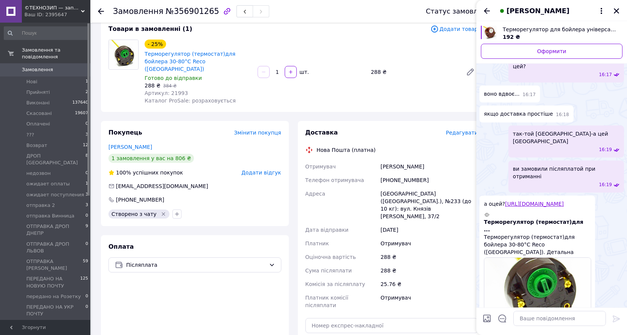
scroll to position [924, 0]
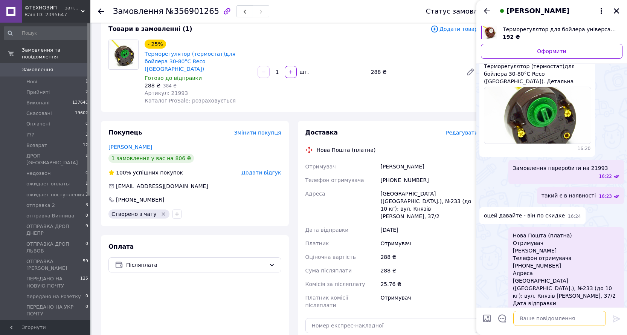
click at [523, 319] on textarea at bounding box center [559, 318] width 93 height 15
type textarea "відправим завтра з Чугуїва"
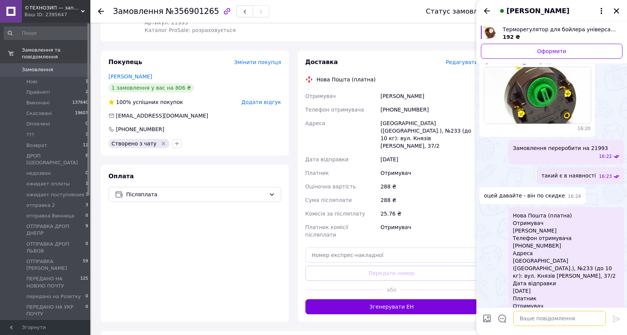
scroll to position [160, 0]
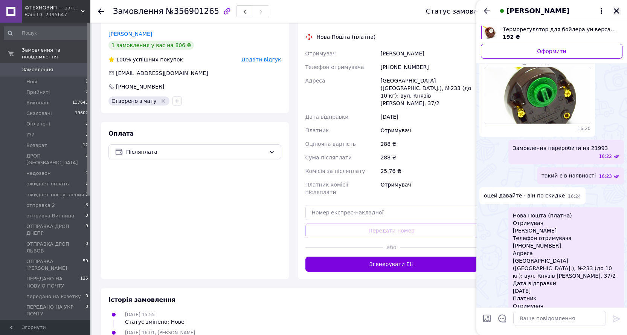
click at [618, 11] on icon "Закрити" at bounding box center [616, 11] width 7 height 7
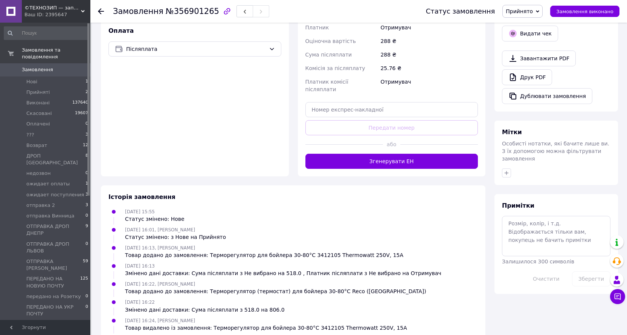
scroll to position [273, 0]
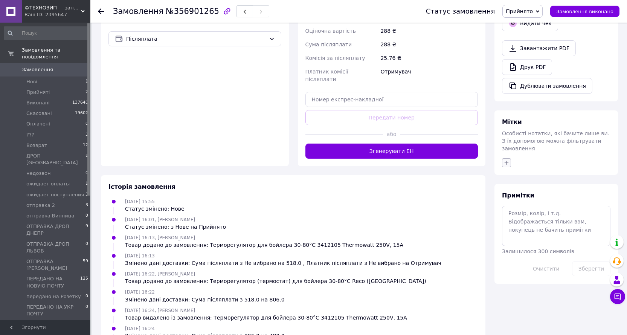
click at [508, 160] on icon "button" at bounding box center [507, 163] width 6 height 6
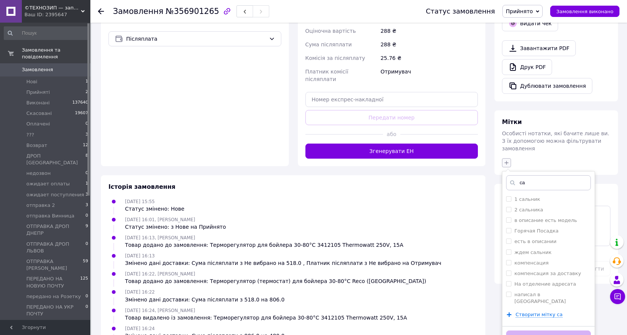
type input "[DEMOGRAPHIC_DATA]"
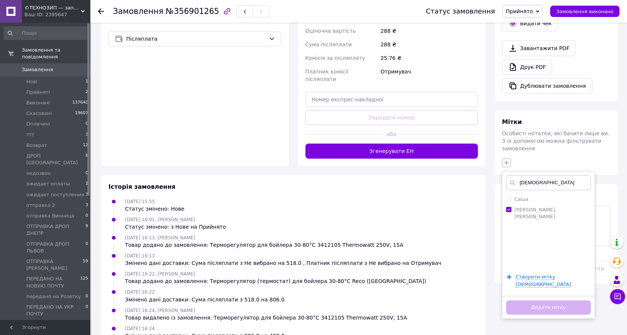
checkbox input "true"
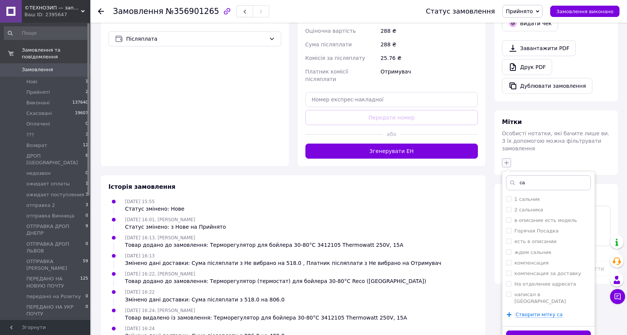
type input "с"
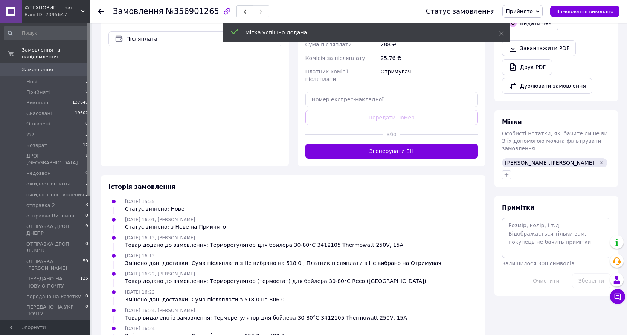
click at [531, 13] on span "Прийнято" at bounding box center [519, 11] width 27 height 6
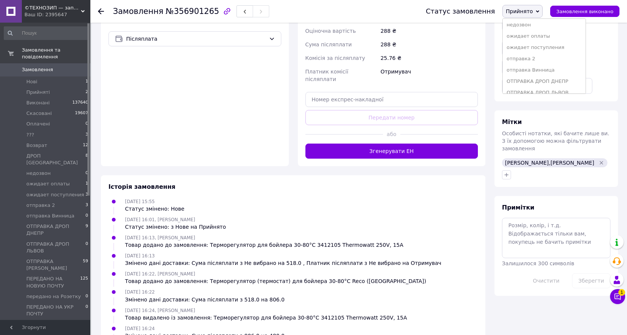
scroll to position [75, 0]
click at [533, 52] on li "отправка 2" at bounding box center [544, 52] width 83 height 11
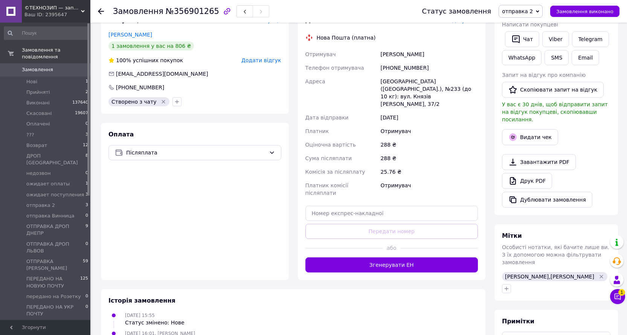
scroll to position [160, 0]
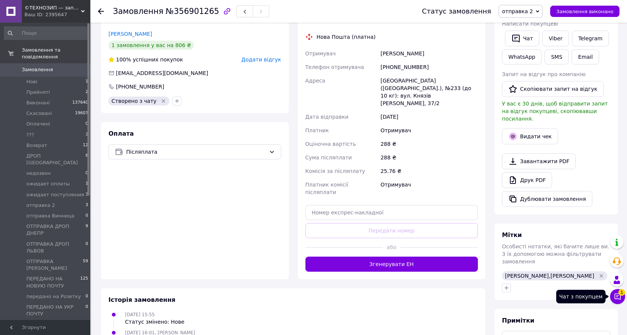
click at [619, 292] on span "1" at bounding box center [621, 292] width 7 height 7
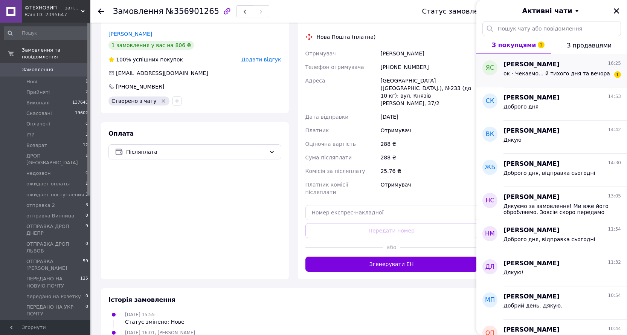
click at [560, 76] on div "ок - Чекаємо... й тихого дня та вечора" at bounding box center [557, 75] width 107 height 11
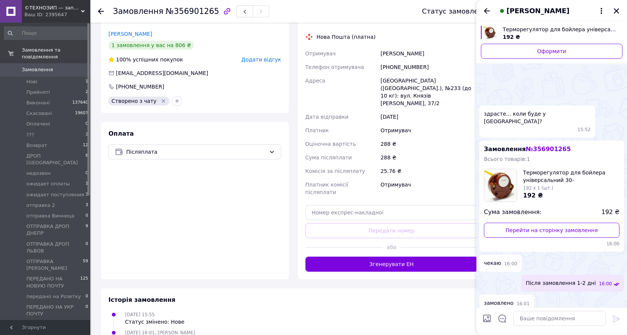
scroll to position [997, 0]
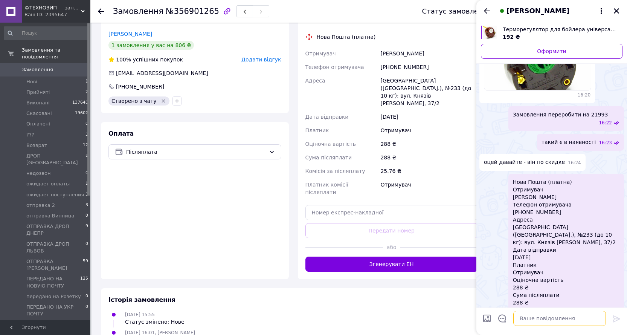
click at [532, 317] on textarea at bounding box center [559, 318] width 93 height 15
type textarea "Дякуєм"
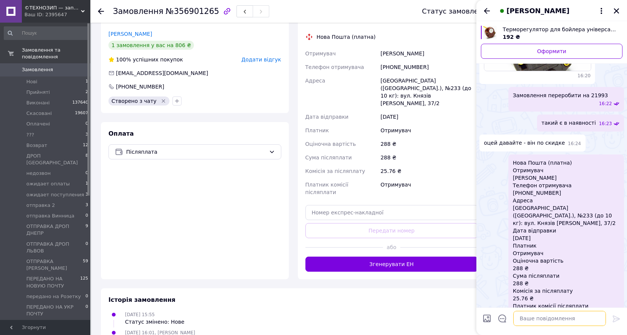
scroll to position [984, 0]
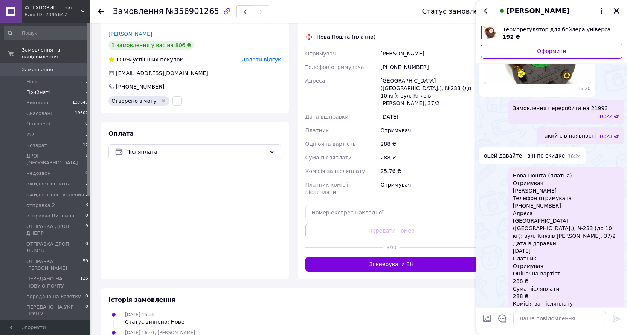
click at [40, 89] on span "Прийняті" at bounding box center [37, 92] width 23 height 7
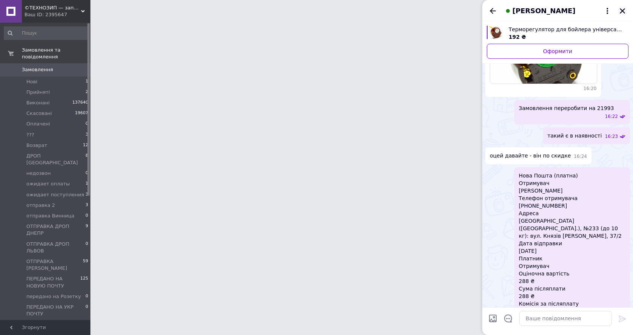
click at [624, 10] on icon "Закрити" at bounding box center [622, 11] width 7 height 7
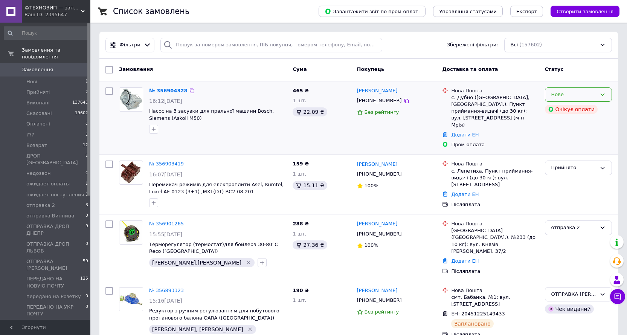
click at [584, 92] on div "Нове" at bounding box center [573, 95] width 45 height 8
click at [569, 107] on li "Прийнято" at bounding box center [578, 110] width 66 height 14
click at [29, 89] on span "Прийняті" at bounding box center [37, 92] width 23 height 7
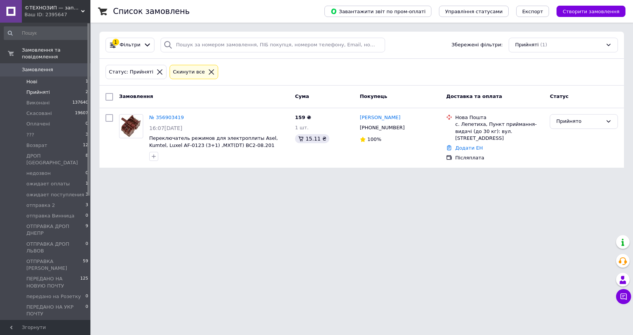
click at [32, 78] on span "Нові" at bounding box center [31, 81] width 11 height 7
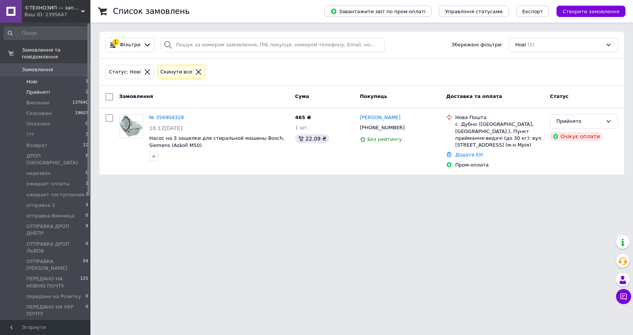
click at [50, 87] on li "Прийняті 2" at bounding box center [46, 92] width 93 height 11
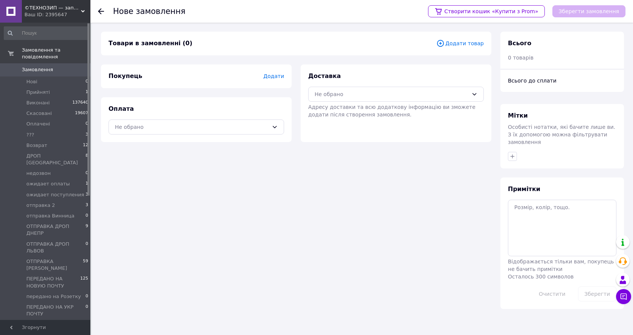
click at [473, 44] on span "Додати товар" at bounding box center [459, 43] width 47 height 8
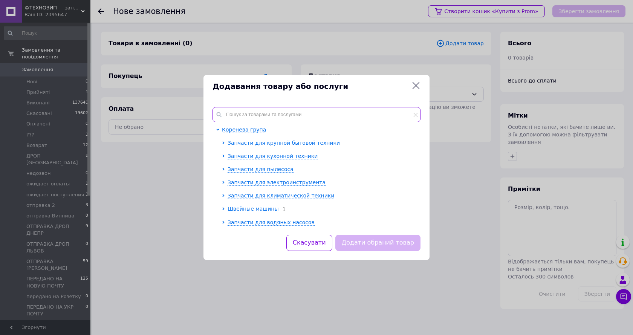
click at [256, 113] on input "text" at bounding box center [316, 114] width 208 height 15
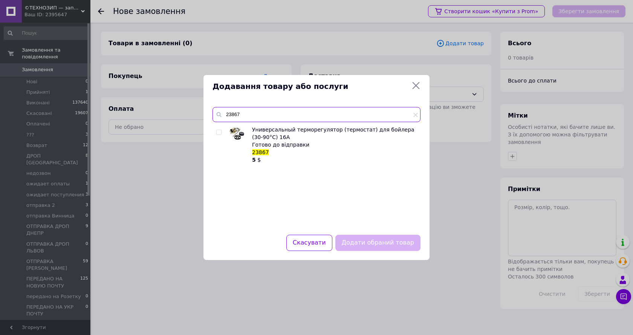
type input "23867"
click at [414, 84] on icon at bounding box center [415, 85] width 9 height 9
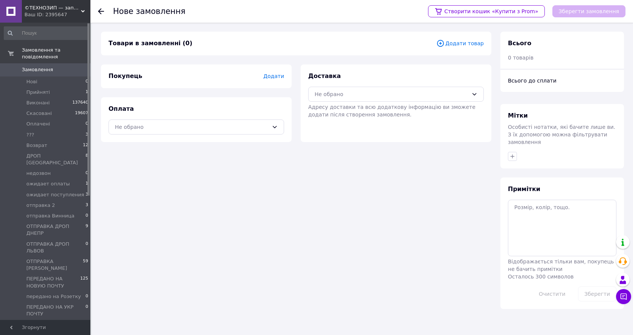
click at [466, 45] on span "Додати товар" at bounding box center [459, 43] width 47 height 8
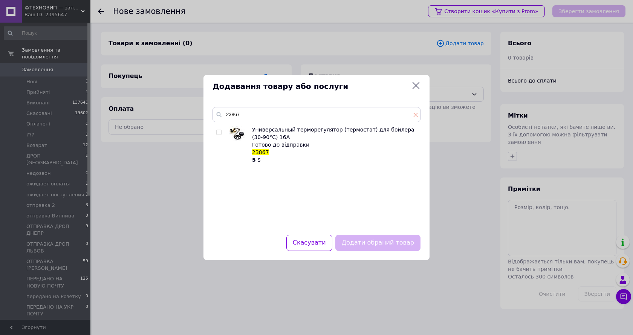
click at [414, 114] on icon at bounding box center [415, 115] width 5 height 5
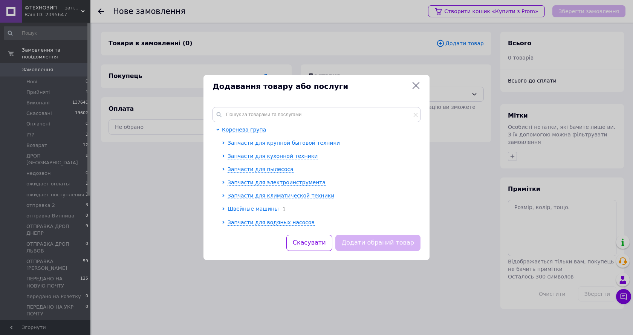
click at [417, 85] on icon at bounding box center [415, 85] width 7 height 7
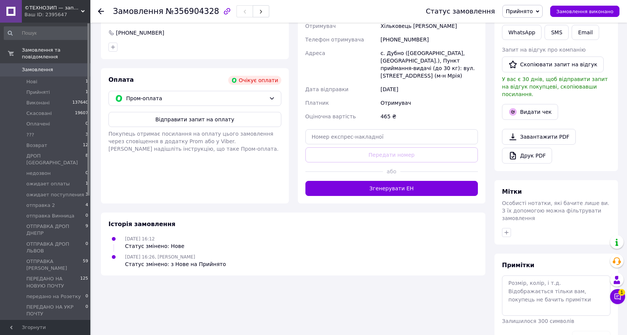
scroll to position [209, 0]
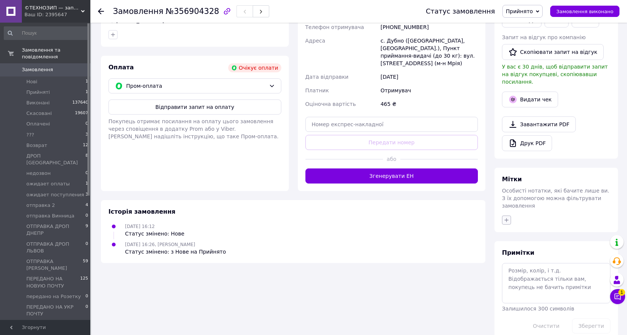
click at [506, 217] on icon "button" at bounding box center [507, 220] width 6 height 6
type input "саш"
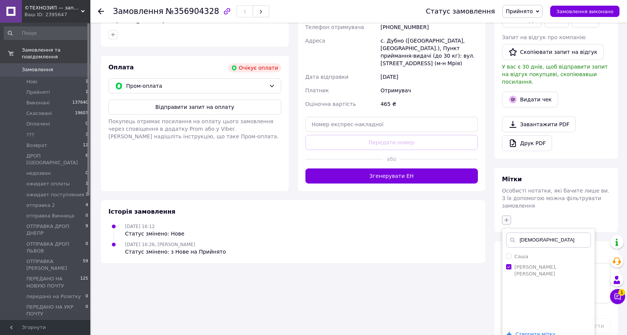
checkbox input "true"
type input "с"
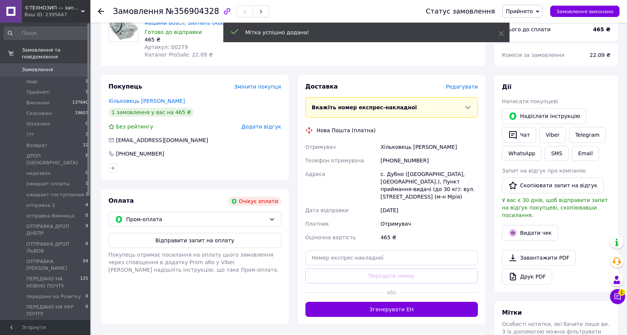
scroll to position [58, 0]
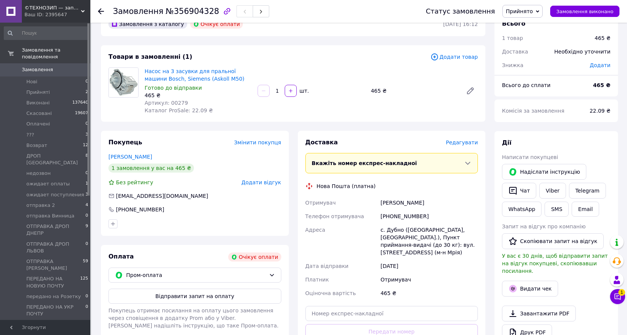
scroll to position [9, 0]
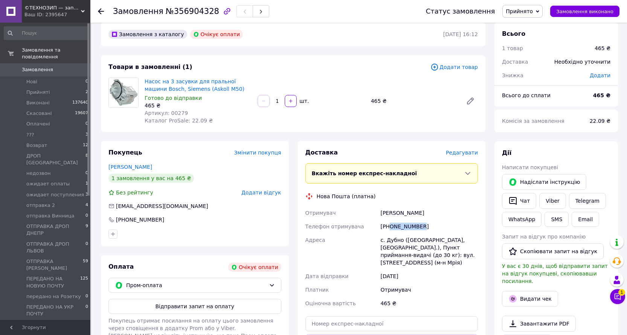
drag, startPoint x: 424, startPoint y: 223, endPoint x: 390, endPoint y: 229, distance: 34.3
click at [390, 229] on div "[PHONE_NUMBER]" at bounding box center [429, 227] width 101 height 14
click at [616, 297] on icon at bounding box center [618, 297] width 8 height 8
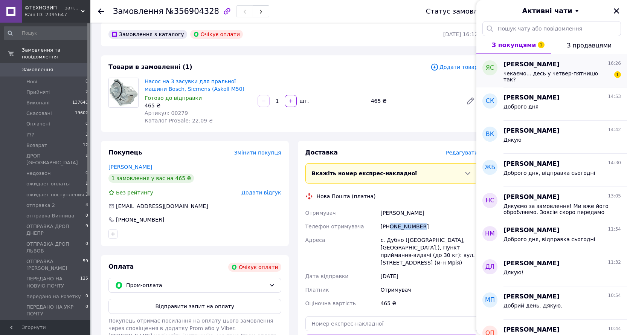
click at [549, 75] on span "чекаємо... десь у четвер-пятницю так?" at bounding box center [557, 76] width 107 height 12
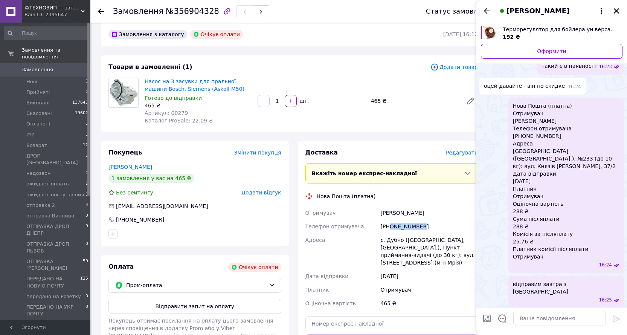
scroll to position [1019, 0]
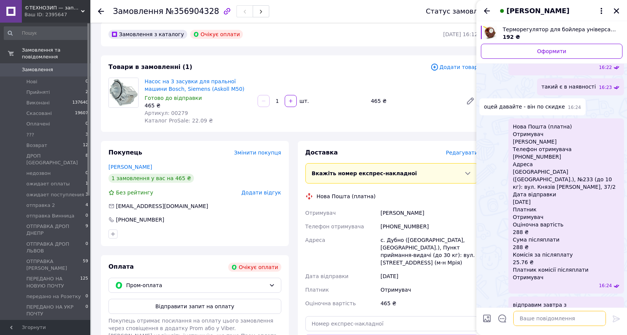
click at [530, 318] on textarea at bounding box center [559, 318] width 93 height 15
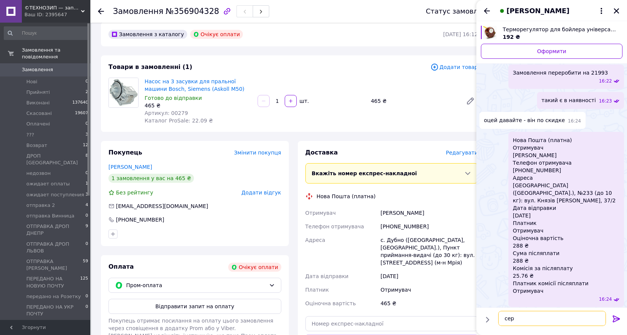
scroll to position [1018, 0]
type textarea "середу"
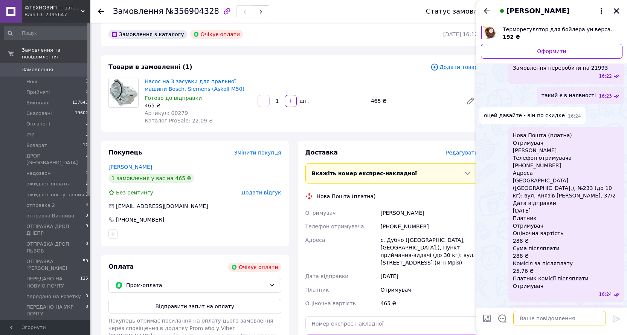
drag, startPoint x: 597, startPoint y: 298, endPoint x: 558, endPoint y: 315, distance: 42.6
click at [558, 315] on textarea at bounding box center [559, 318] width 93 height 15
click at [537, 317] on textarea "перепрошуюв Четвер" at bounding box center [552, 318] width 108 height 15
type textarea "перепрошую в Четвер"
click at [188, 283] on span "Пром-оплата" at bounding box center [196, 285] width 140 height 8
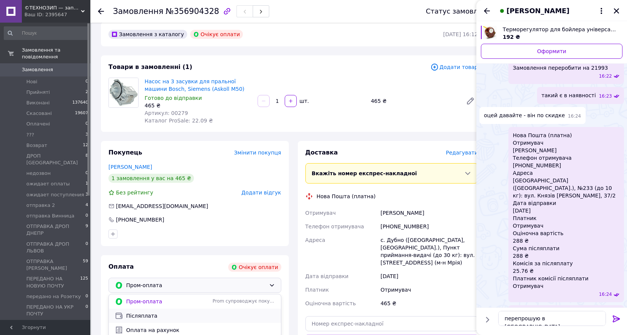
click at [151, 314] on span "Післяплата" at bounding box center [200, 316] width 149 height 8
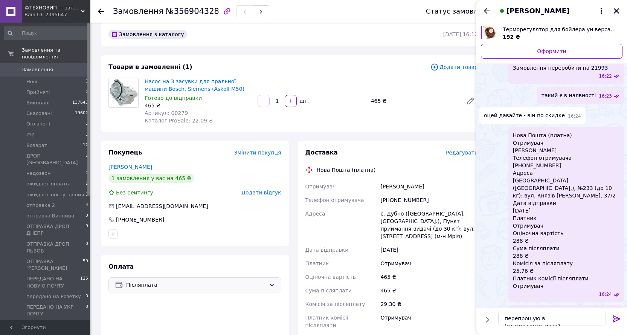
click at [615, 317] on icon at bounding box center [616, 318] width 9 height 9
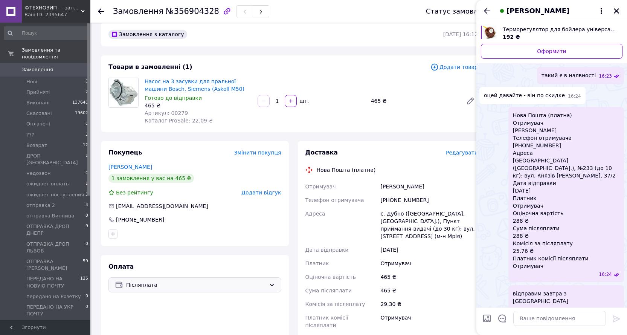
drag, startPoint x: 598, startPoint y: 275, endPoint x: 600, endPoint y: 279, distance: 4.1
type textarea "середу"
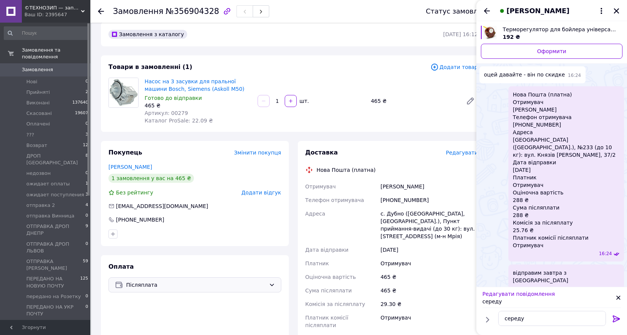
drag, startPoint x: 598, startPoint y: 255, endPoint x: 581, endPoint y: 256, distance: 17.0
drag, startPoint x: 524, startPoint y: 319, endPoint x: 502, endPoint y: 318, distance: 22.6
click at [502, 318] on textarea "середу" at bounding box center [552, 318] width 108 height 15
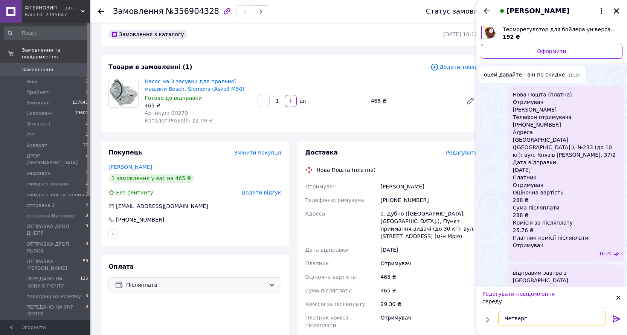
scroll to position [1085, 0]
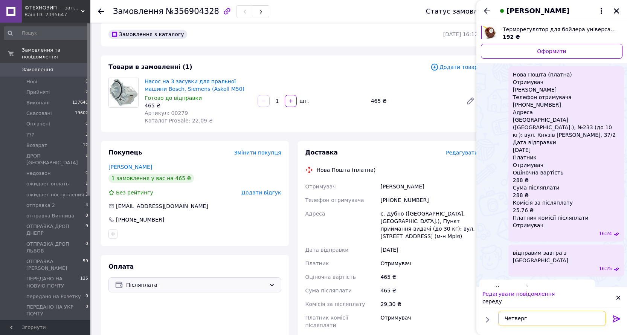
type textarea "Четверг"
click at [617, 296] on icon at bounding box center [619, 298] width 4 height 4
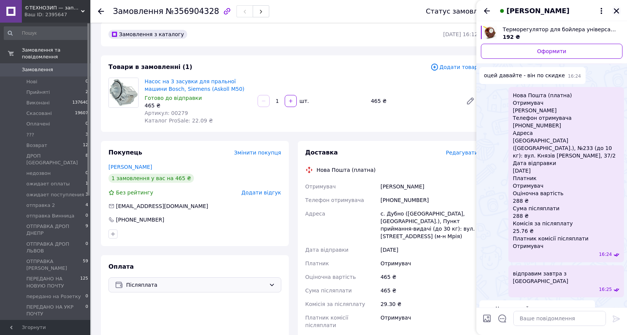
click at [618, 9] on icon "Закрити" at bounding box center [616, 11] width 7 height 7
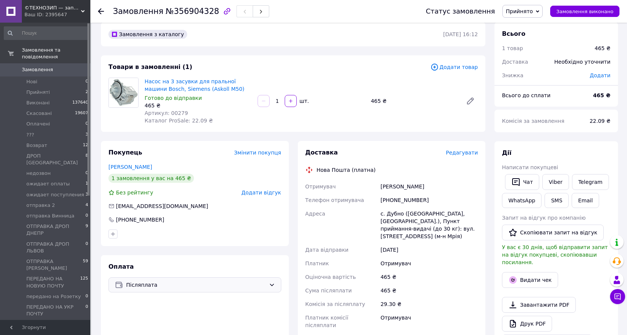
click at [524, 12] on span "Прийнято" at bounding box center [519, 11] width 27 height 6
click at [526, 89] on li "отправка 2" at bounding box center [544, 90] width 83 height 11
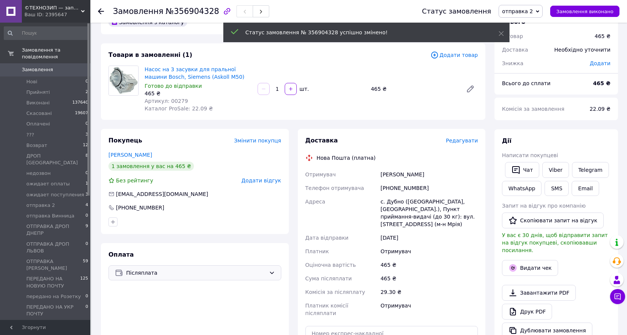
scroll to position [0, 0]
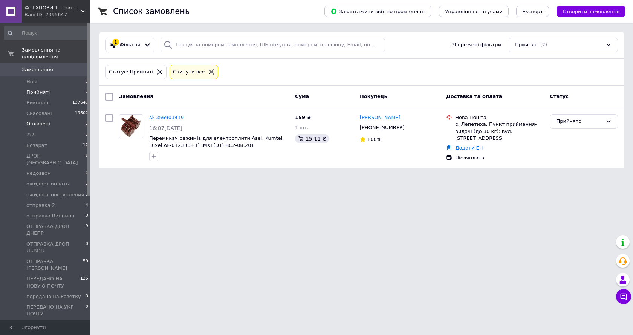
click at [41, 121] on span "Оплачені" at bounding box center [38, 124] width 24 height 7
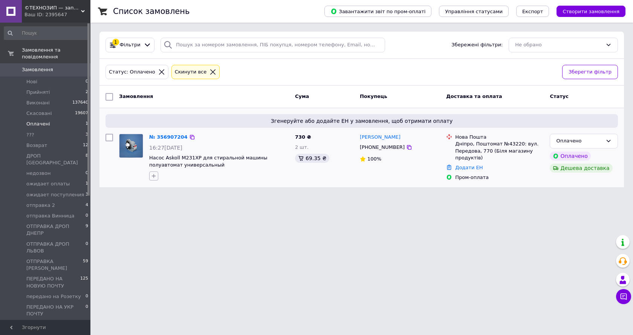
click at [154, 175] on icon "button" at bounding box center [154, 176] width 4 height 4
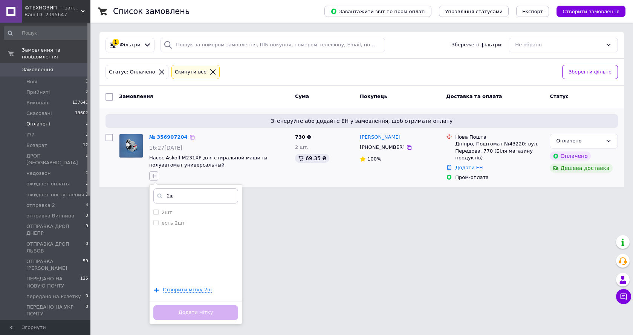
type input "2шт"
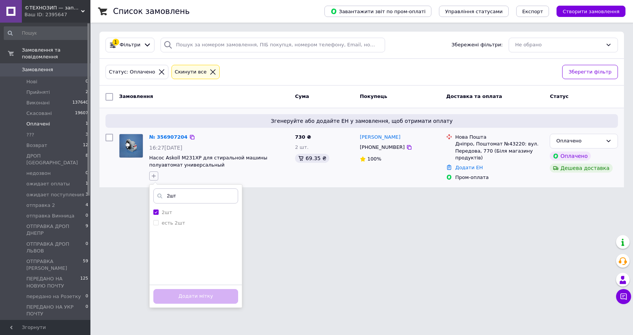
checkbox input "true"
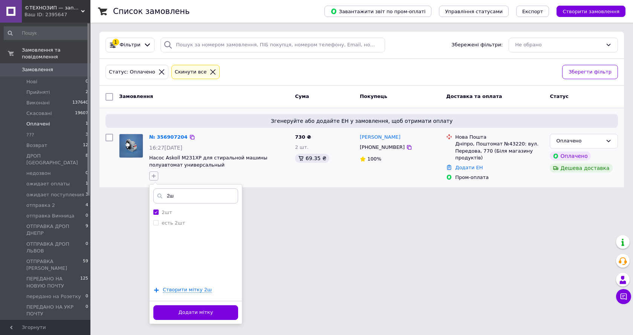
type input "2"
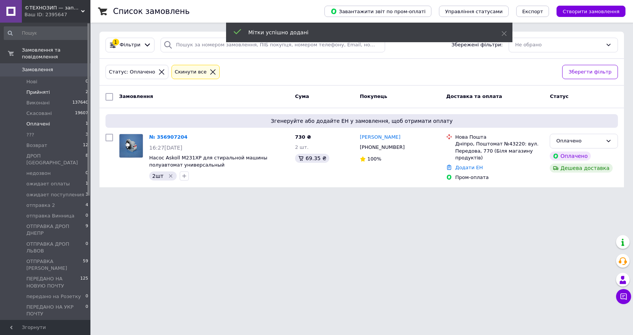
click at [36, 89] on span "Прийняті" at bounding box center [37, 92] width 23 height 7
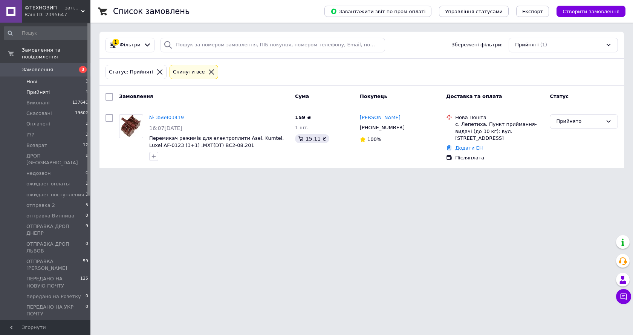
click at [39, 76] on li "Нові 3" at bounding box center [46, 81] width 93 height 11
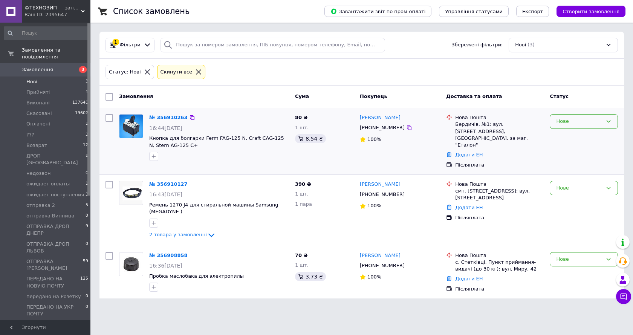
click at [580, 122] on div "Нове" at bounding box center [579, 122] width 46 height 8
click at [573, 137] on li "Прийнято" at bounding box center [583, 137] width 67 height 14
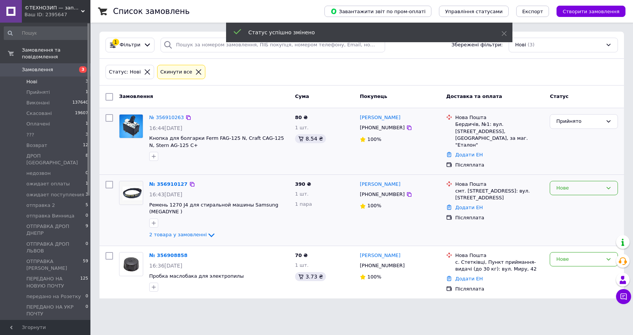
click at [571, 184] on div "Нове" at bounding box center [579, 188] width 46 height 8
click at [566, 197] on li "Прийнято" at bounding box center [583, 204] width 67 height 14
click at [568, 255] on div "Нове" at bounding box center [579, 259] width 46 height 8
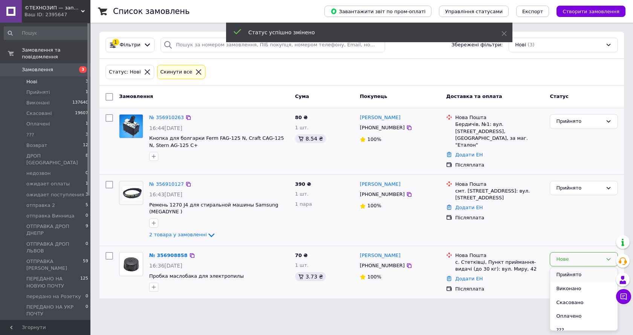
click at [564, 268] on li "Прийнято" at bounding box center [583, 275] width 67 height 14
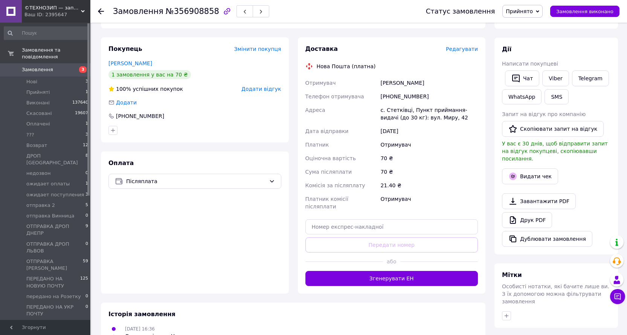
scroll to position [151, 0]
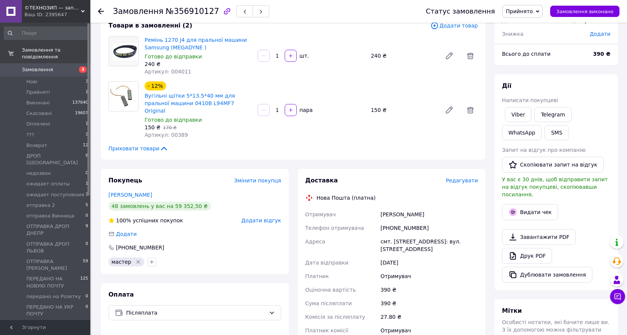
scroll to position [38, 0]
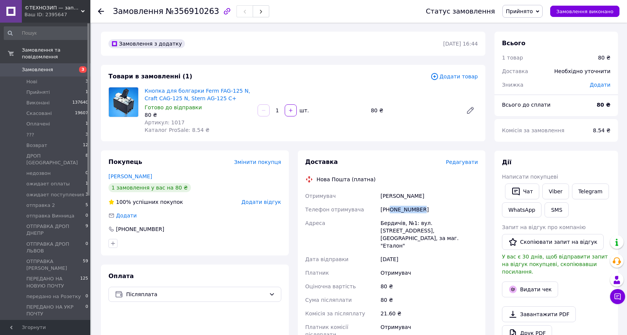
drag, startPoint x: 421, startPoint y: 208, endPoint x: 389, endPoint y: 211, distance: 32.1
click at [389, 211] on div "[PHONE_NUMBER]" at bounding box center [429, 210] width 101 height 14
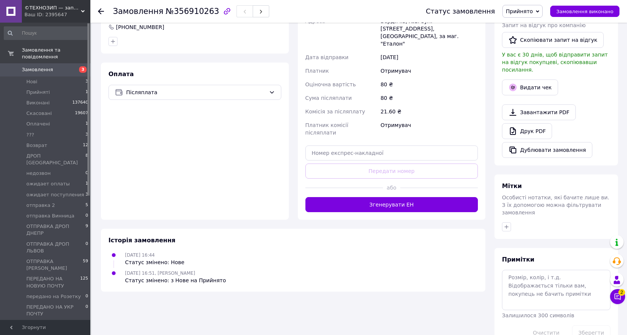
scroll to position [209, 0]
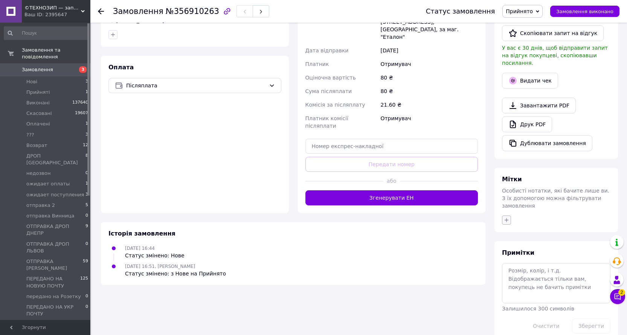
click at [509, 217] on icon "button" at bounding box center [507, 220] width 6 height 6
type input "[DEMOGRAPHIC_DATA]"
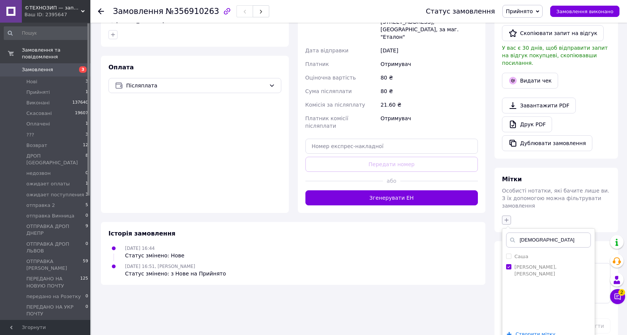
checkbox input "true"
type input "с"
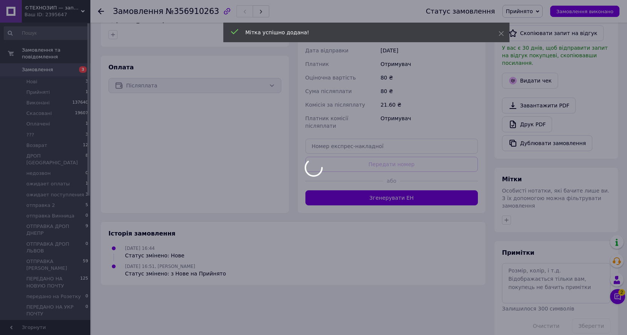
scroll to position [207, 0]
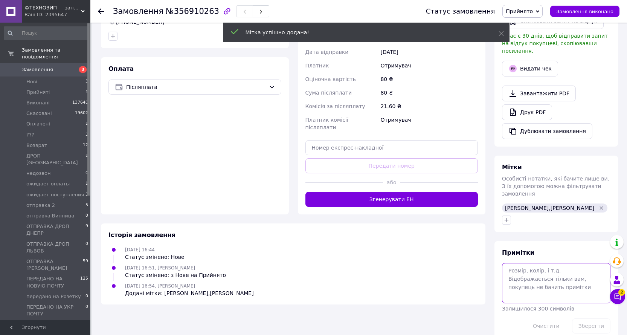
click at [530, 263] on textarea at bounding box center [556, 283] width 108 height 40
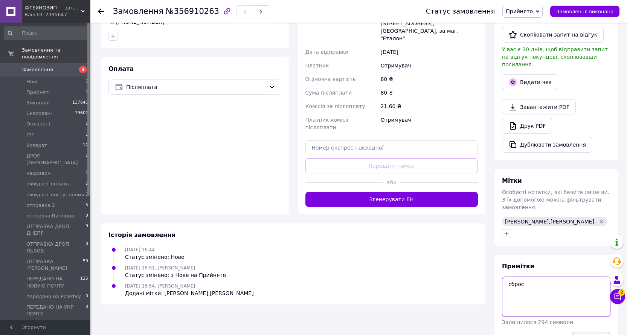
type textarea "сброс"
click at [596, 332] on button "Зберегти" at bounding box center [591, 339] width 38 height 15
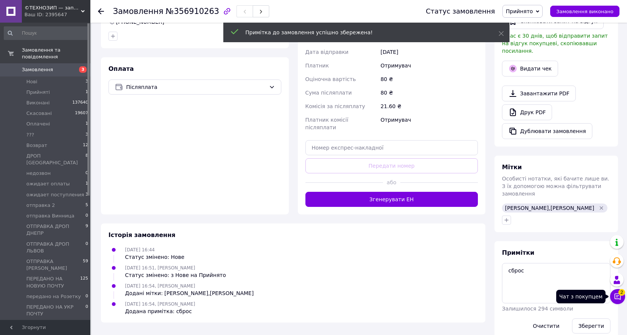
click at [616, 299] on icon at bounding box center [618, 297] width 8 height 8
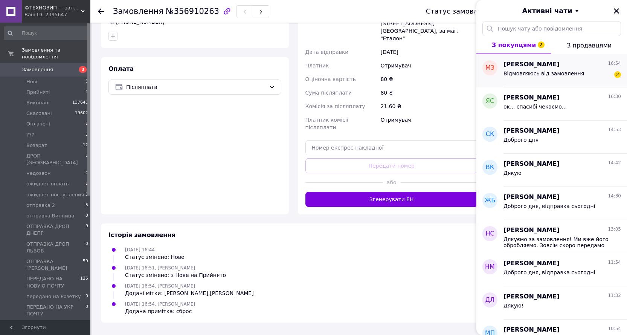
click at [539, 68] on span "[PERSON_NAME]" at bounding box center [532, 64] width 56 height 9
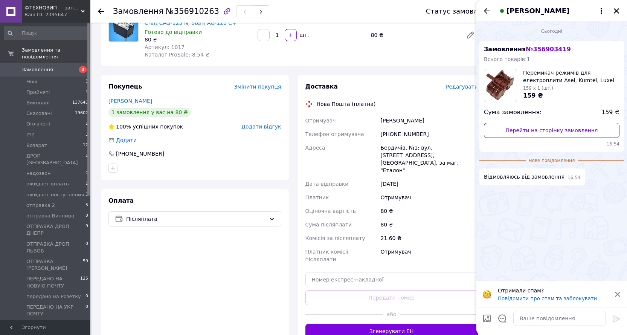
scroll to position [113, 0]
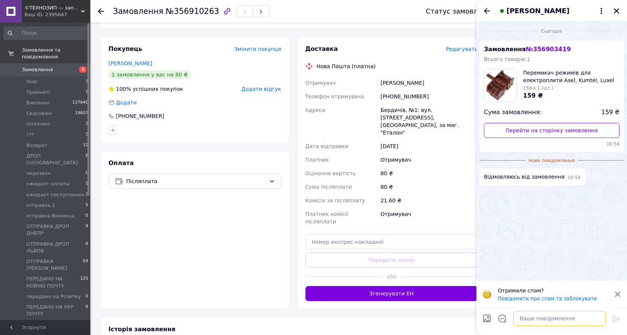
click at [524, 319] on textarea at bounding box center [559, 318] width 93 height 15
type textarea "добре-скасували"
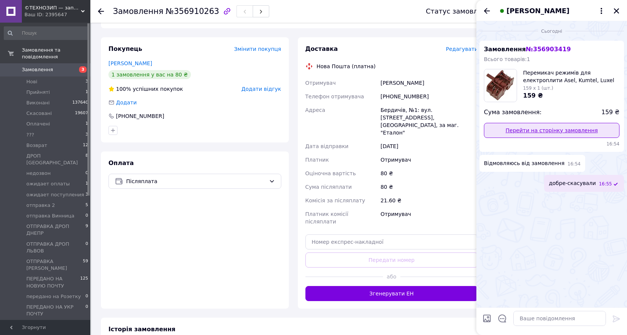
click at [561, 131] on link "Перейти на сторінку замовлення" at bounding box center [552, 130] width 136 height 15
click at [615, 13] on icon "Закрити" at bounding box center [616, 10] width 5 height 5
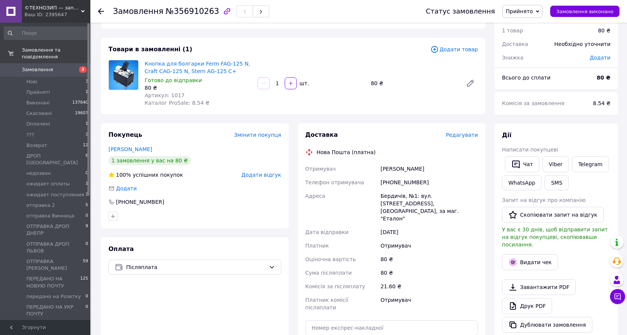
scroll to position [0, 0]
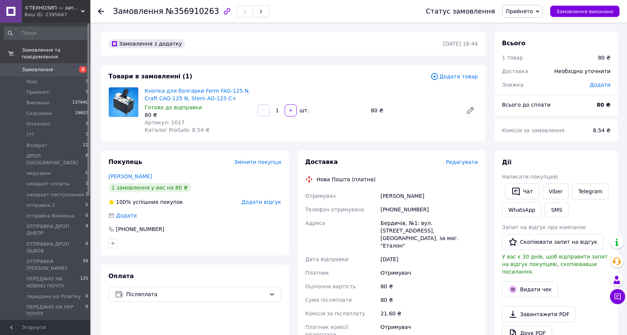
click at [533, 13] on span "Прийнято" at bounding box center [519, 11] width 27 height 6
click at [534, 53] on li "отправка 2" at bounding box center [544, 52] width 83 height 11
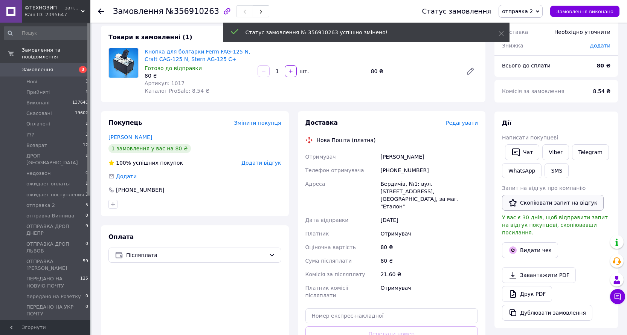
scroll to position [0, 0]
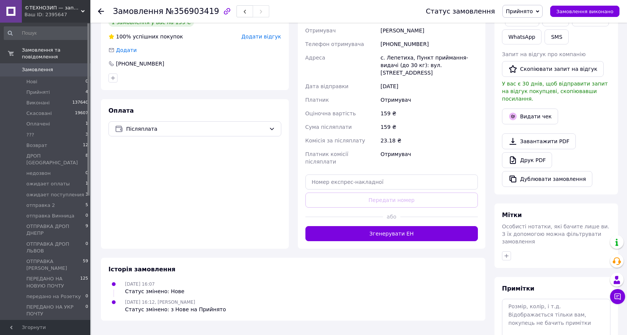
scroll to position [188, 0]
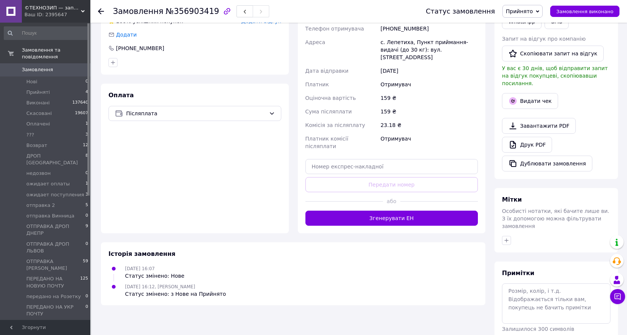
click at [529, 15] on span "Прийнято" at bounding box center [522, 11] width 40 height 13
click at [528, 38] on li "Скасовано" at bounding box center [544, 37] width 83 height 11
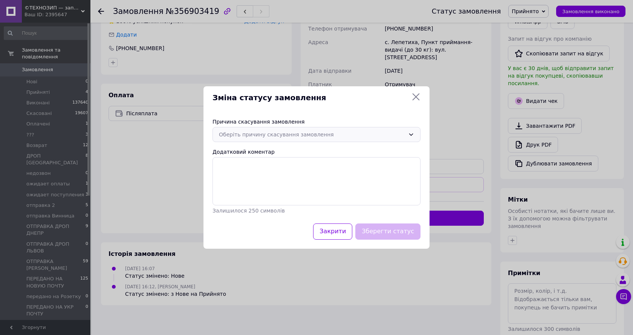
click at [279, 129] on div "Оберіть причину скасування замовлення" at bounding box center [316, 134] width 208 height 15
click at [250, 192] on li "На прохання покупця" at bounding box center [316, 193] width 207 height 14
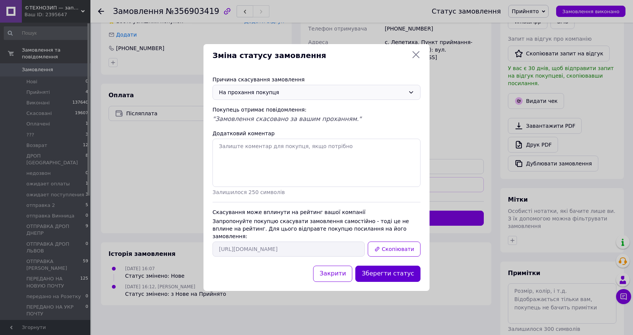
click at [385, 267] on button "Зберегти статус" at bounding box center [387, 274] width 65 height 16
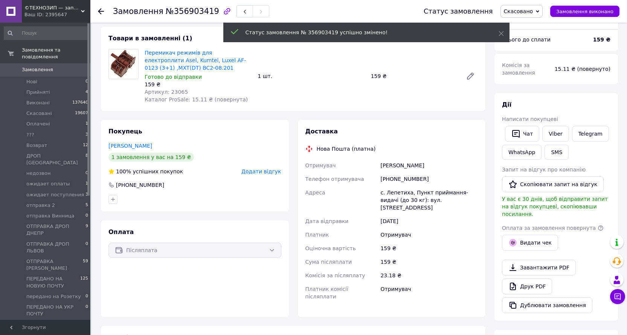
scroll to position [38, 0]
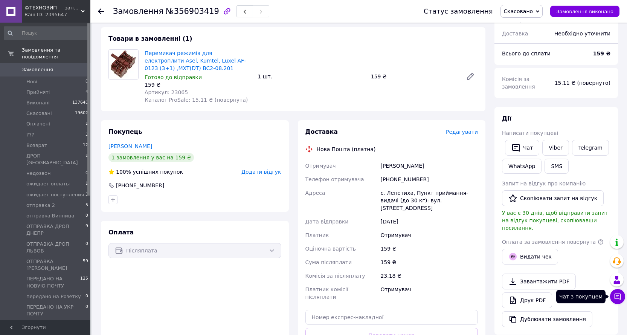
click at [614, 297] on button "Чат з покупцем" at bounding box center [617, 296] width 15 height 15
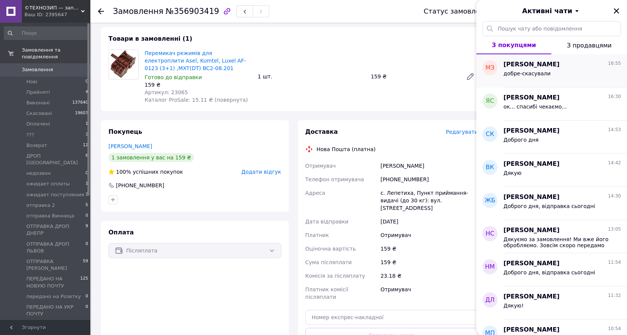
click at [528, 72] on span "добре-скасували" at bounding box center [527, 73] width 47 height 6
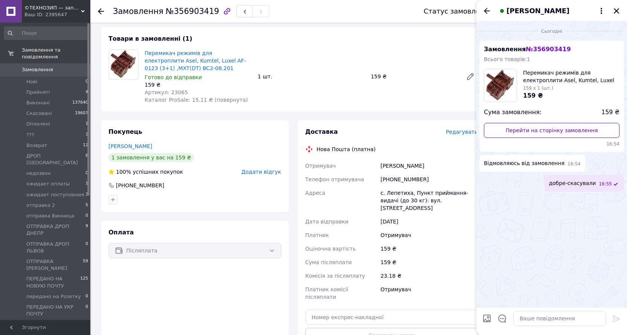
click at [618, 10] on icon "Закрити" at bounding box center [616, 10] width 5 height 5
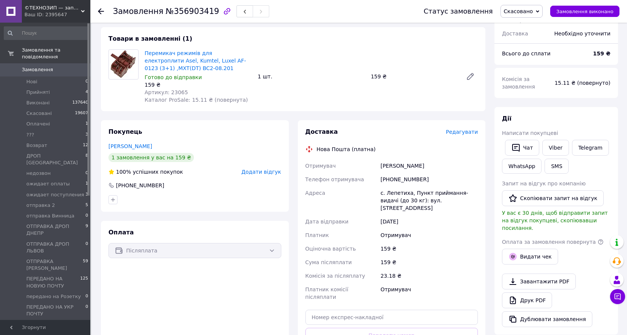
scroll to position [0, 0]
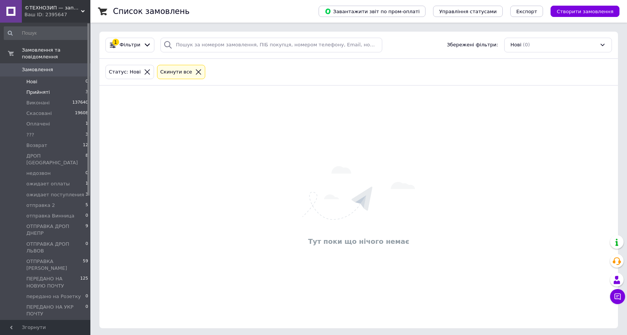
click at [37, 89] on span "Прийняті" at bounding box center [37, 92] width 23 height 7
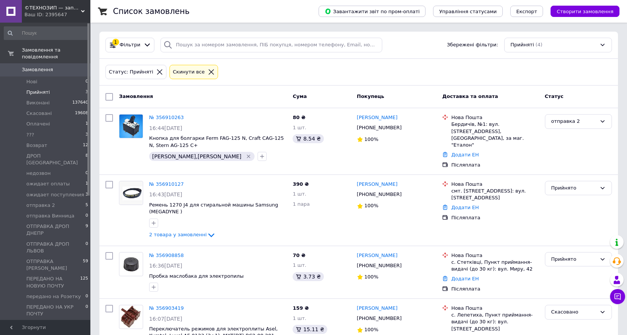
click at [37, 89] on span "Прийняті" at bounding box center [37, 92] width 23 height 7
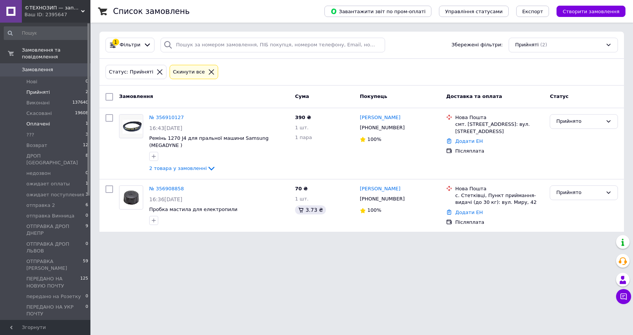
click at [44, 121] on span "Оплачені" at bounding box center [38, 124] width 24 height 7
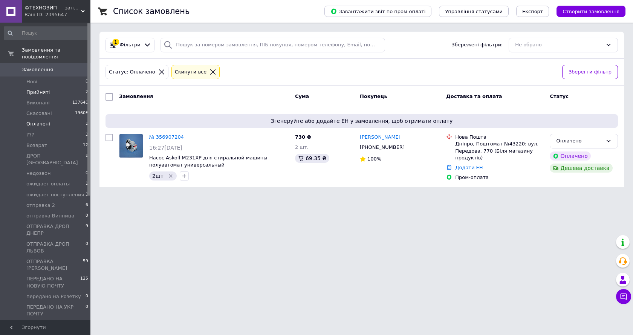
click at [38, 89] on span "Прийняті" at bounding box center [37, 92] width 23 height 7
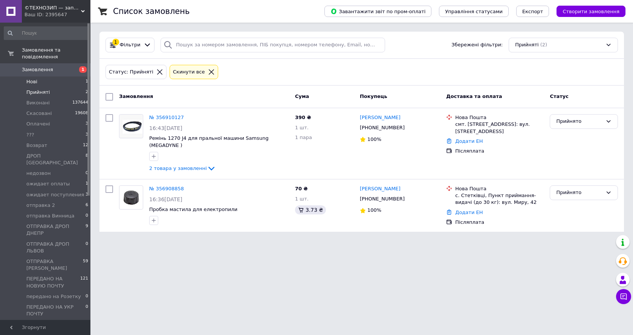
click at [65, 76] on li "Нові 1" at bounding box center [46, 81] width 93 height 11
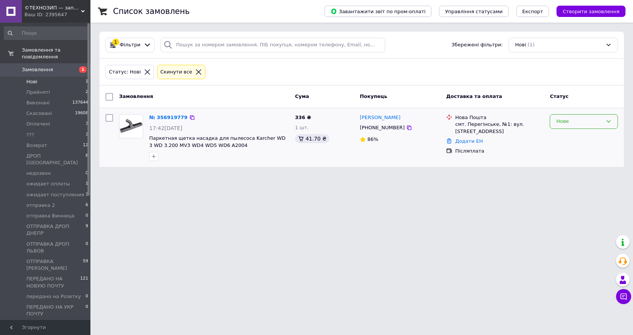
click at [566, 119] on div "Нове" at bounding box center [579, 122] width 46 height 8
click at [565, 133] on li "Прийнято" at bounding box center [583, 137] width 67 height 14
click at [56, 87] on li "Прийняті 2" at bounding box center [46, 92] width 93 height 11
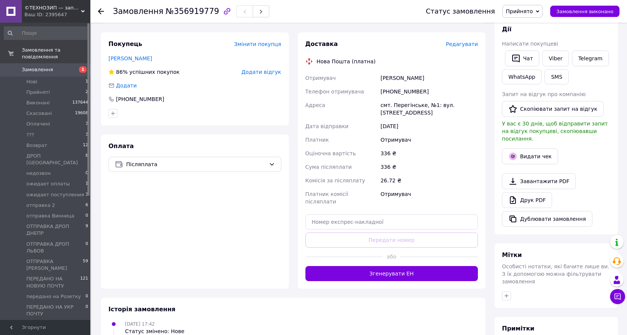
scroll to position [151, 0]
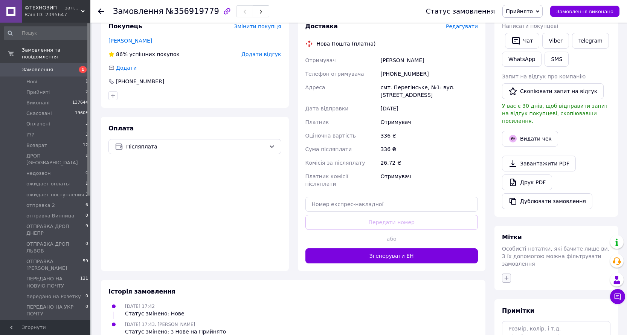
click at [504, 275] on icon "button" at bounding box center [507, 278] width 6 height 6
type input "саш"
checkbox input "true"
type input "с"
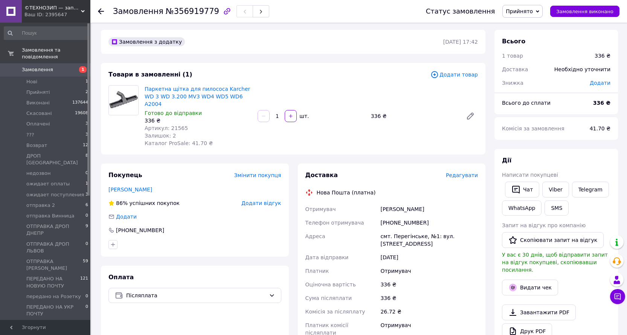
scroll to position [0, 0]
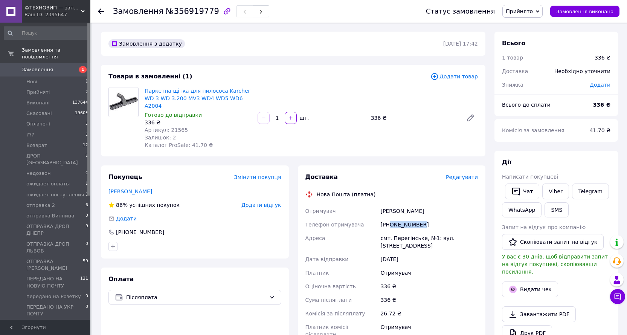
drag, startPoint x: 429, startPoint y: 215, endPoint x: 390, endPoint y: 213, distance: 39.6
click at [390, 218] on div "+380968422160" at bounding box center [429, 225] width 101 height 14
click at [212, 99] on link "Паркетна щітка для пилососа Karcher WD 3 WD 3.200 MV3 WD4 WD5 WD6 A2004" at bounding box center [197, 98] width 105 height 21
click at [530, 10] on span "Прийнято" at bounding box center [519, 11] width 27 height 6
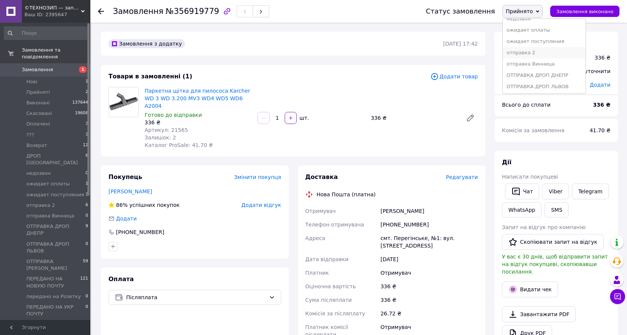
click at [534, 52] on li "отправка 2" at bounding box center [544, 52] width 83 height 11
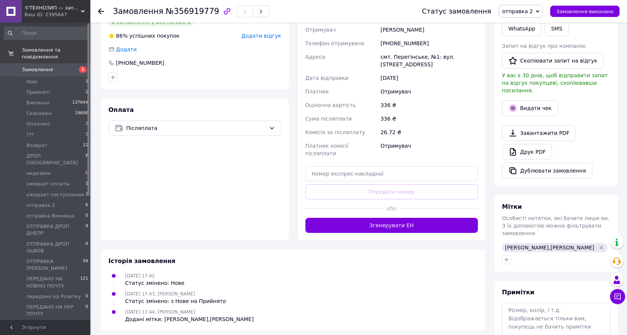
scroll to position [188, 0]
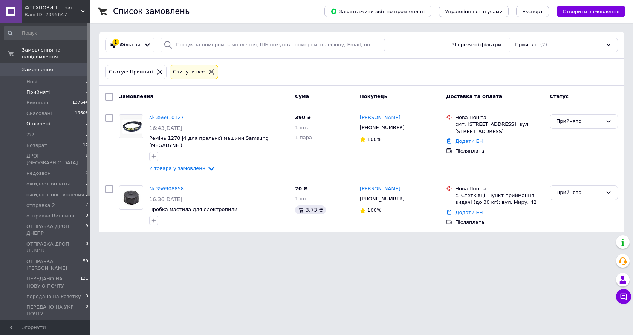
click at [33, 121] on span "Оплачені" at bounding box center [38, 124] width 24 height 7
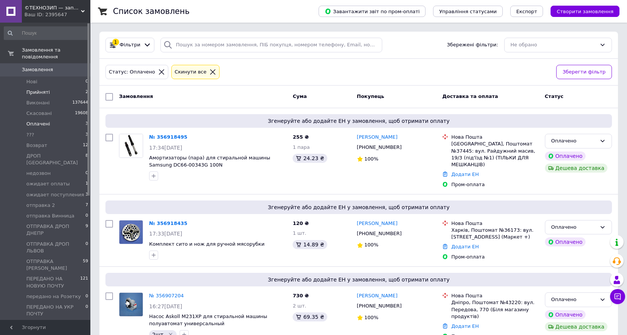
click at [41, 89] on span "Прийняті" at bounding box center [37, 92] width 23 height 7
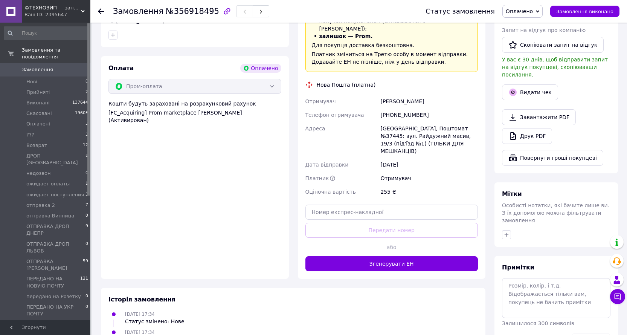
scroll to position [226, 0]
click at [507, 231] on icon "button" at bounding box center [507, 234] width 6 height 6
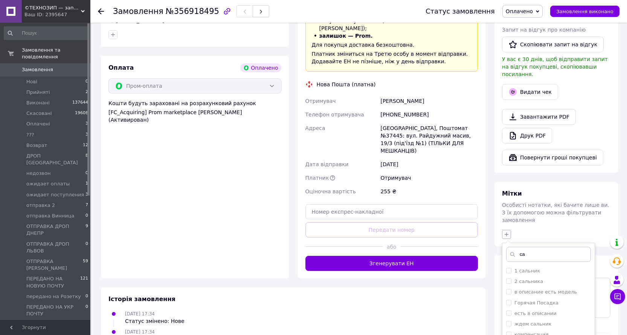
type input "[DEMOGRAPHIC_DATA]"
checkbox input "true"
type input "с"
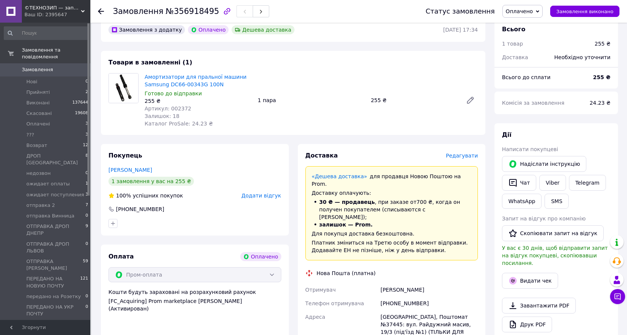
scroll to position [0, 0]
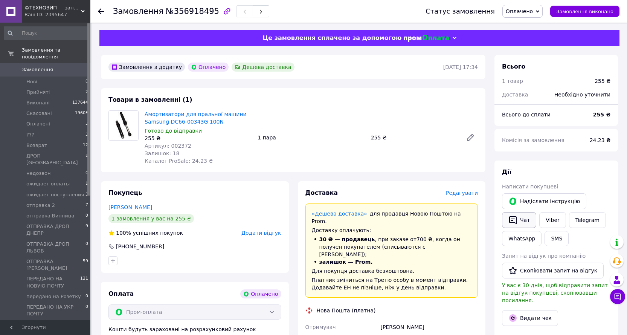
click at [511, 217] on icon "button" at bounding box center [513, 220] width 8 height 8
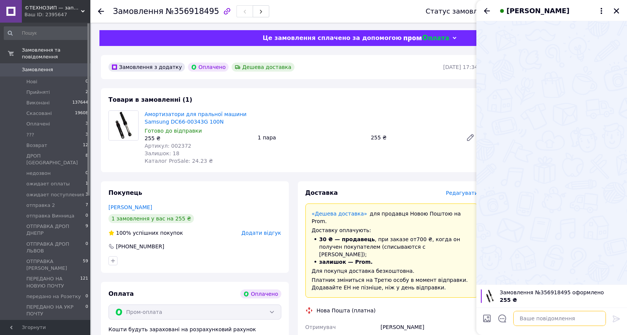
paste textarea "Замовлення прийнято та вже в обробці. Очікуйте відправку протягом 1–2 робочих д…"
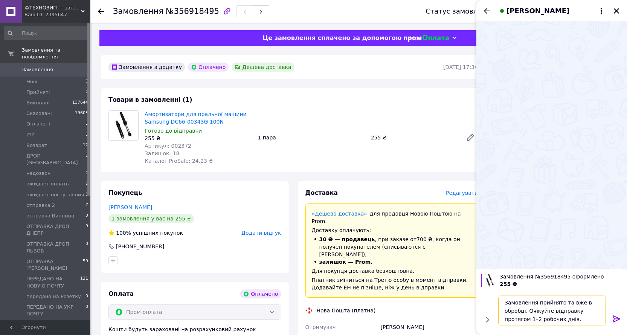
type textarea "Замовлення прийнято та вже в обробці. Очікуйте відправку протягом 1–2 робочих д…"
click at [614, 316] on icon at bounding box center [616, 318] width 7 height 7
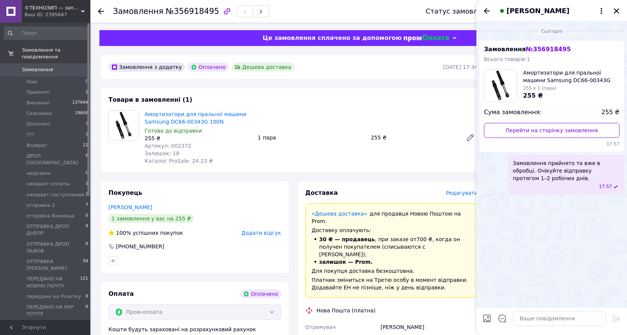
click at [435, 114] on div "Амортизатори для пральної машини Samsung DC66-00343G 100N Готово до відправки 2…" at bounding box center [311, 137] width 339 height 57
click at [618, 11] on icon "Закрити" at bounding box center [616, 11] width 7 height 7
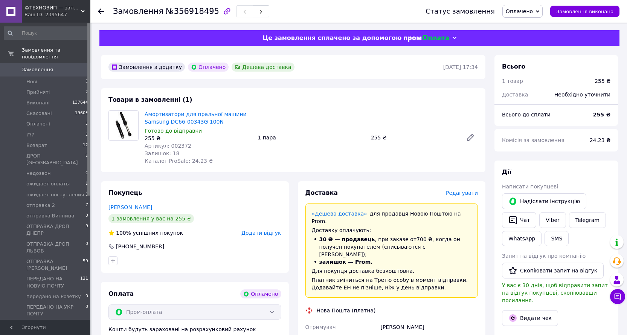
click at [530, 8] on span "Оплачено" at bounding box center [519, 11] width 27 height 6
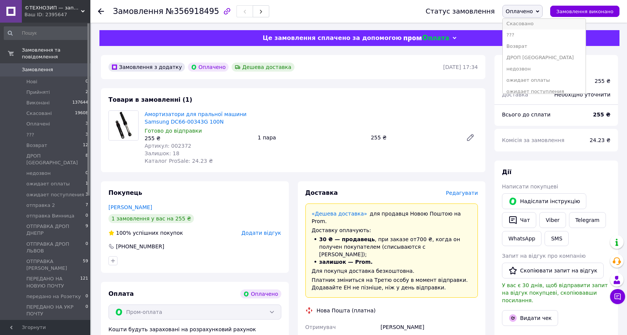
scroll to position [75, 0]
click at [536, 51] on li "отправка 2" at bounding box center [544, 52] width 83 height 11
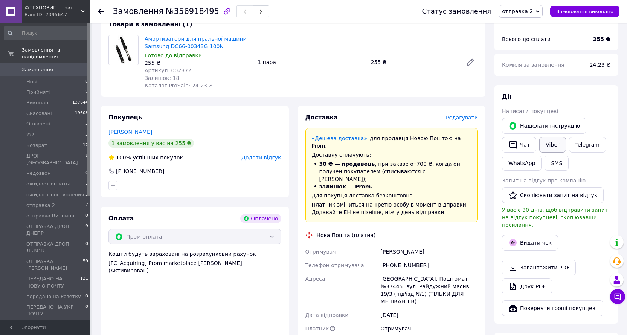
click at [547, 145] on link "Viber" at bounding box center [552, 145] width 26 height 16
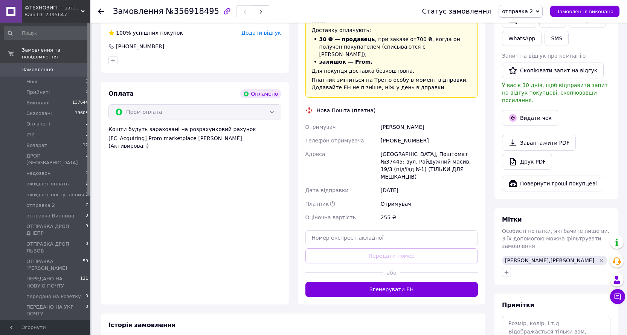
scroll to position [226, 0]
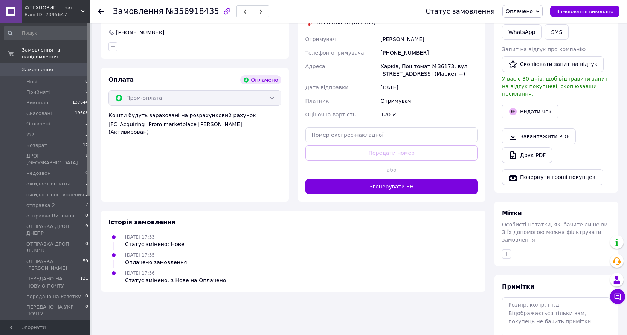
scroll to position [240, 0]
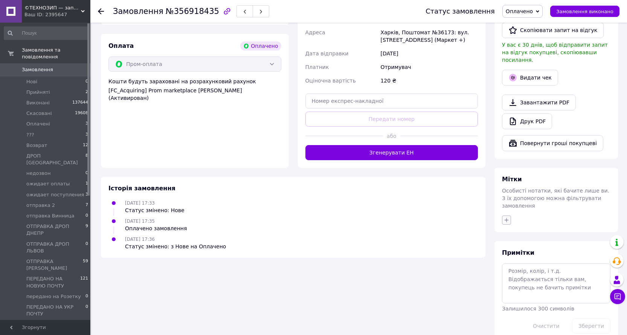
click at [508, 217] on icon "button" at bounding box center [507, 220] width 6 height 6
type input "[DEMOGRAPHIC_DATA]"
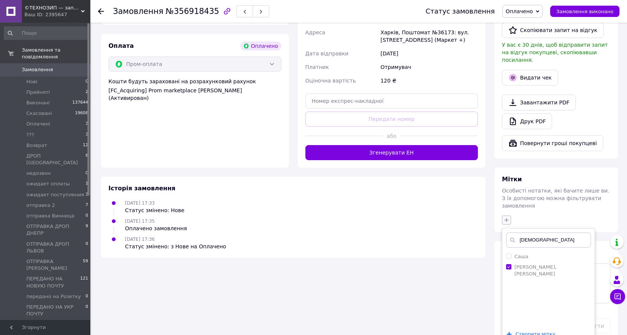
checkbox input "true"
type input "с"
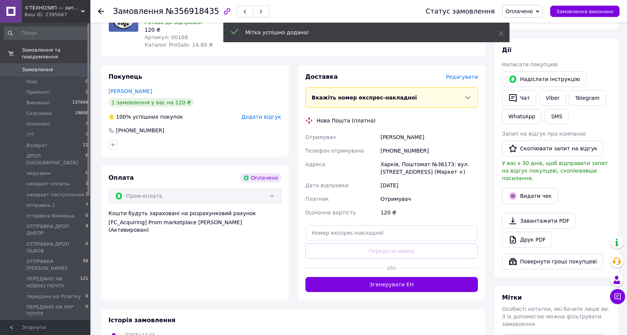
scroll to position [88, 0]
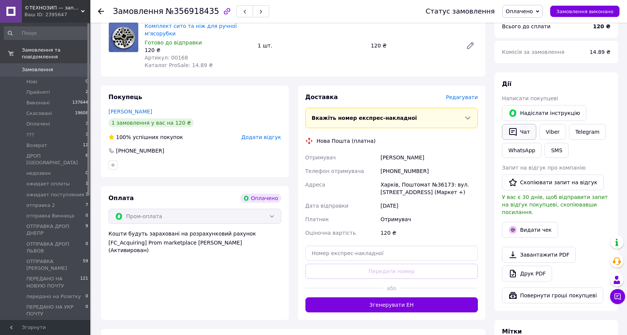
click at [524, 131] on button "Чат" at bounding box center [519, 132] width 34 height 16
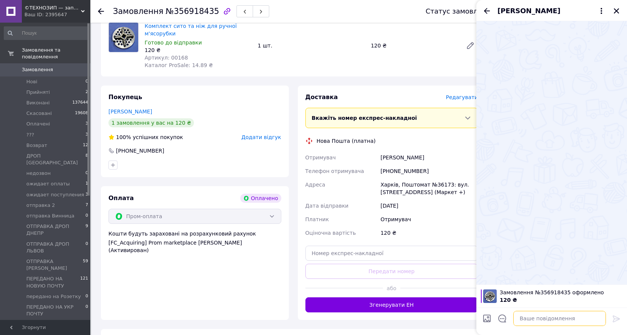
paste textarea "Замовлення прийнято та вже в обробці. Очікуйте відправку протягом 1–2 робочих д…"
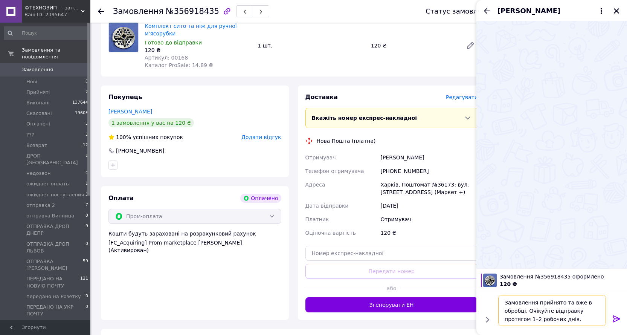
type textarea "Замовлення прийнято та вже в обробці. Очікуйте відправку протягом 1–2 робочих д…"
click at [613, 320] on icon at bounding box center [616, 318] width 7 height 7
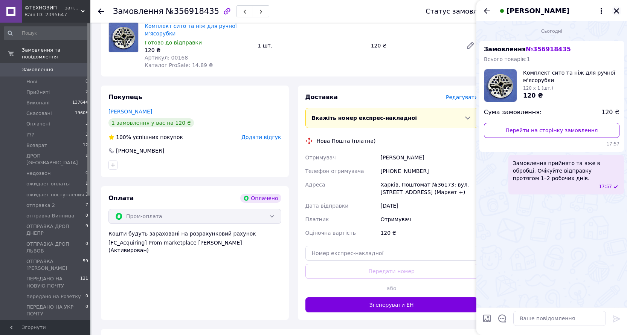
click at [616, 9] on icon "Закрити" at bounding box center [616, 11] width 7 height 7
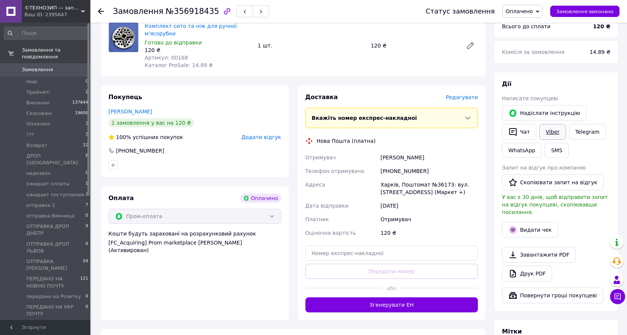
click at [553, 131] on link "Viber" at bounding box center [552, 132] width 26 height 16
click at [523, 14] on span "Оплачено" at bounding box center [519, 11] width 27 height 6
click at [526, 51] on li "отправка 2" at bounding box center [544, 52] width 83 height 11
